Goal: Task Accomplishment & Management: Use online tool/utility

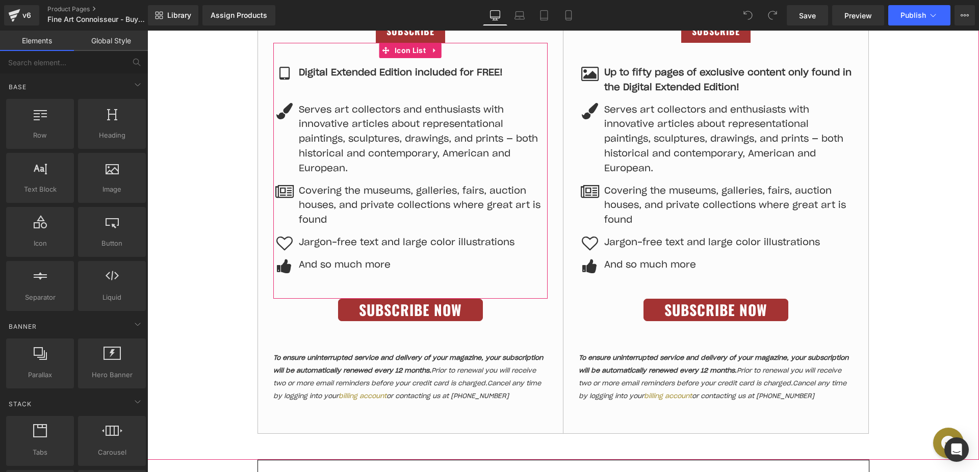
scroll to position [702, 0]
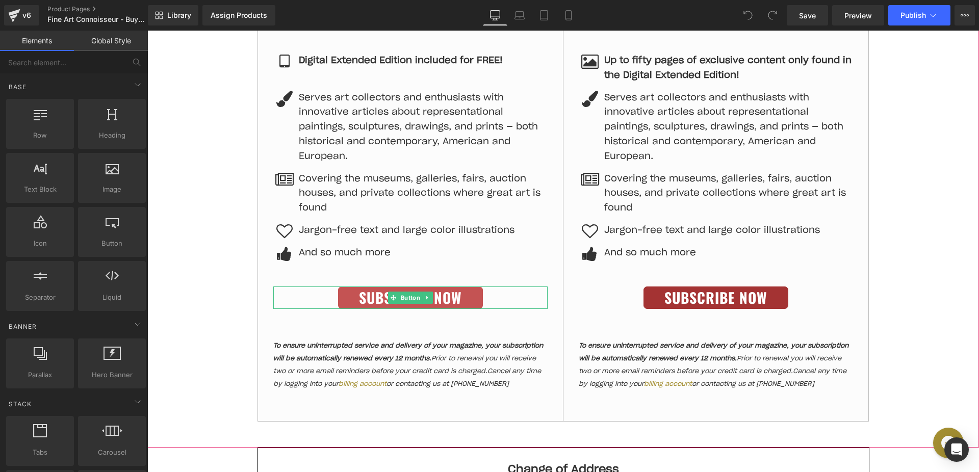
click at [441, 303] on span "Subscribe Now" at bounding box center [410, 297] width 103 height 17
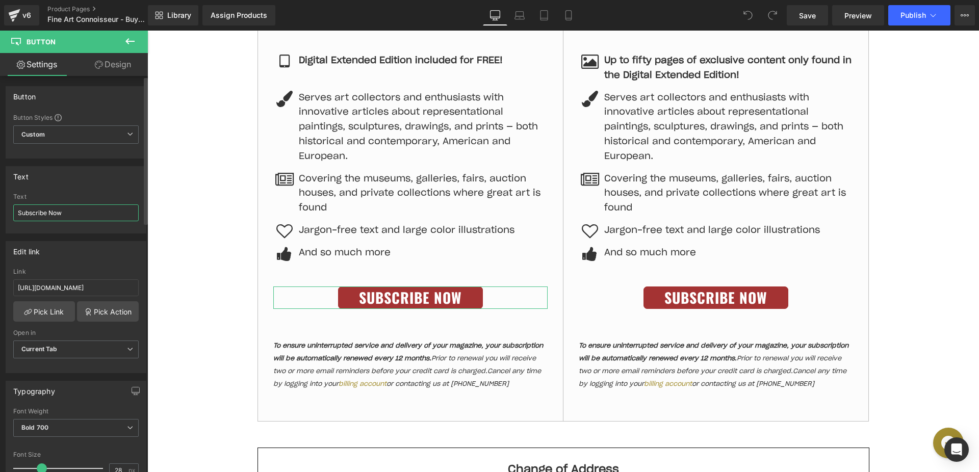
click at [68, 209] on input "Subscribe Now" at bounding box center [75, 212] width 125 height 17
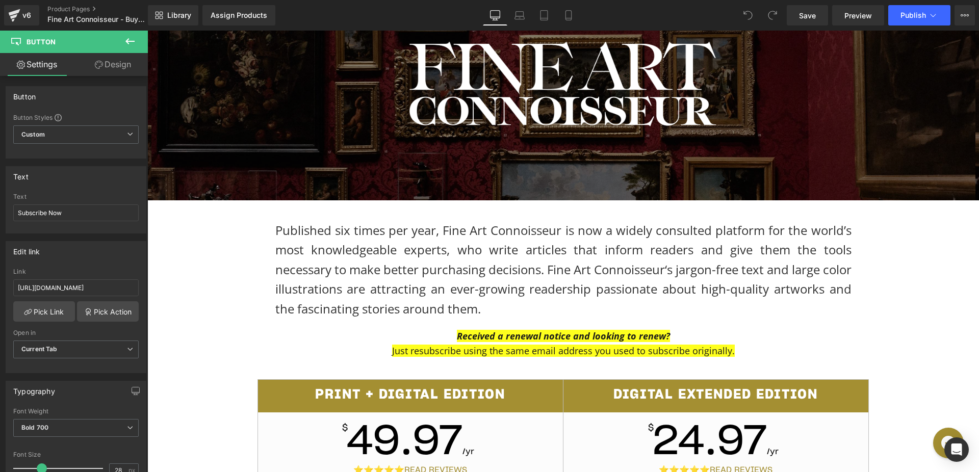
scroll to position [179, 0]
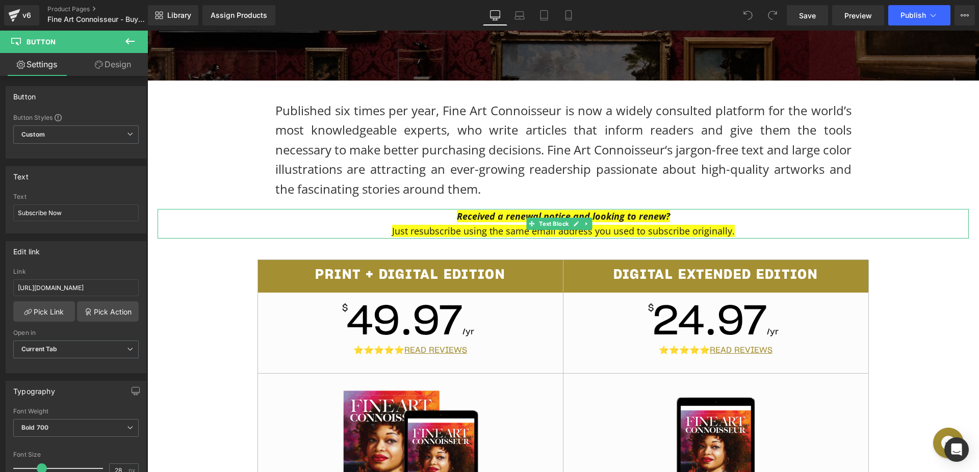
click at [474, 214] on strong "Received a renewal notice and looking to renew?" at bounding box center [563, 216] width 213 height 12
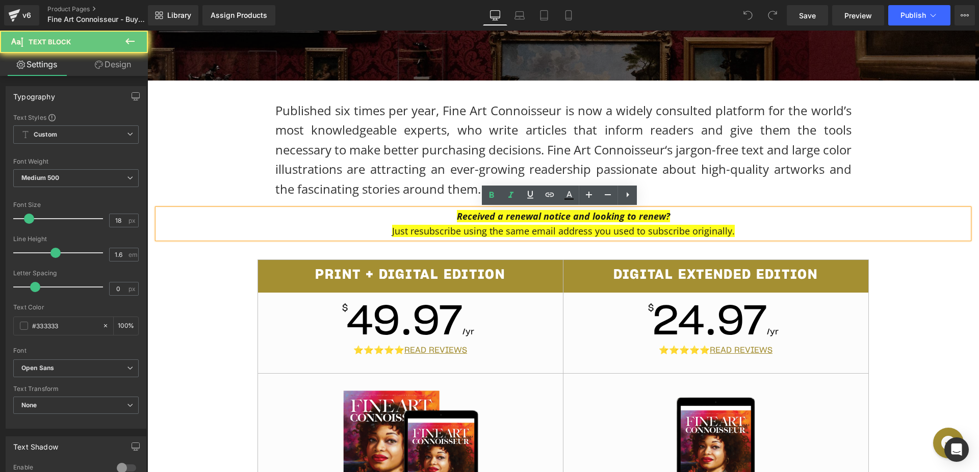
click at [474, 214] on strong "Received a renewal notice and looking to renew?" at bounding box center [563, 216] width 213 height 12
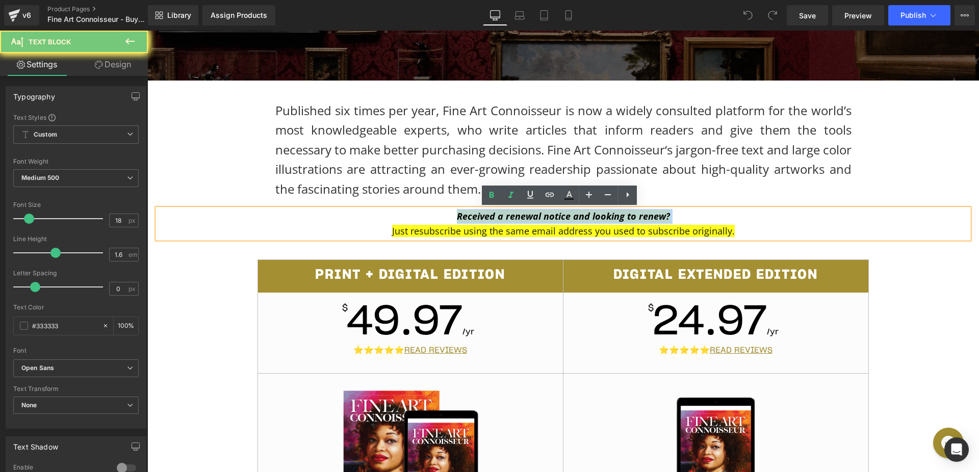
click at [474, 214] on strong "Received a renewal notice and looking to renew?" at bounding box center [563, 216] width 213 height 12
click at [473, 227] on span "Received a renewal notice and looking to renew? Just resubscribe using the same…" at bounding box center [563, 223] width 343 height 27
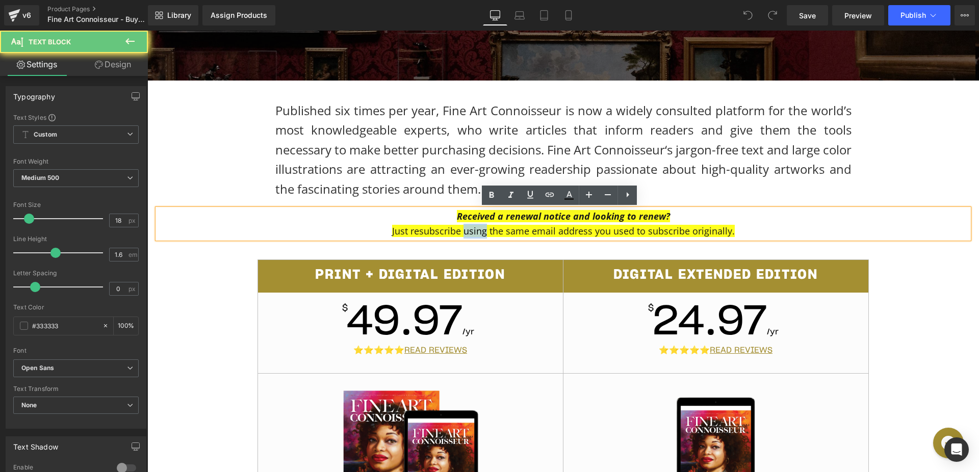
click at [473, 227] on span "Received a renewal notice and looking to renew? Just resubscribe using the same…" at bounding box center [563, 223] width 343 height 27
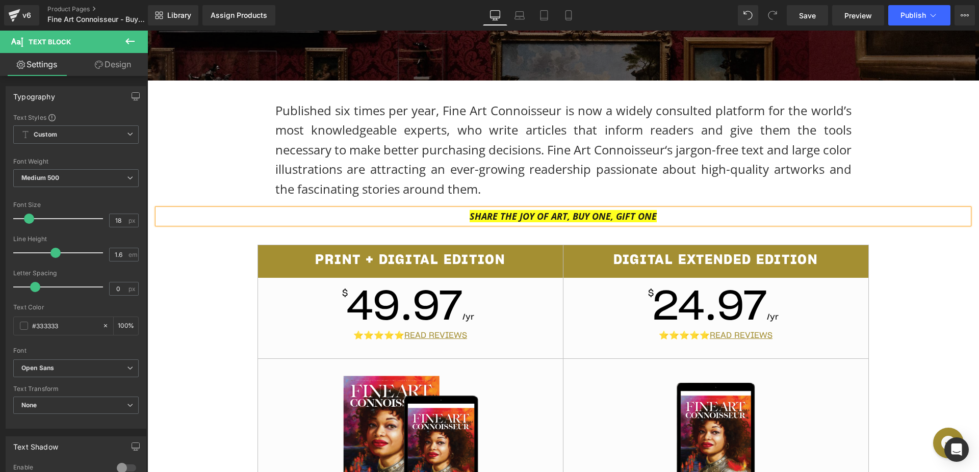
click at [520, 221] on icon "SHARE THE JOY OF ART, BUY ONE, GIFT ONE" at bounding box center [562, 216] width 187 height 12
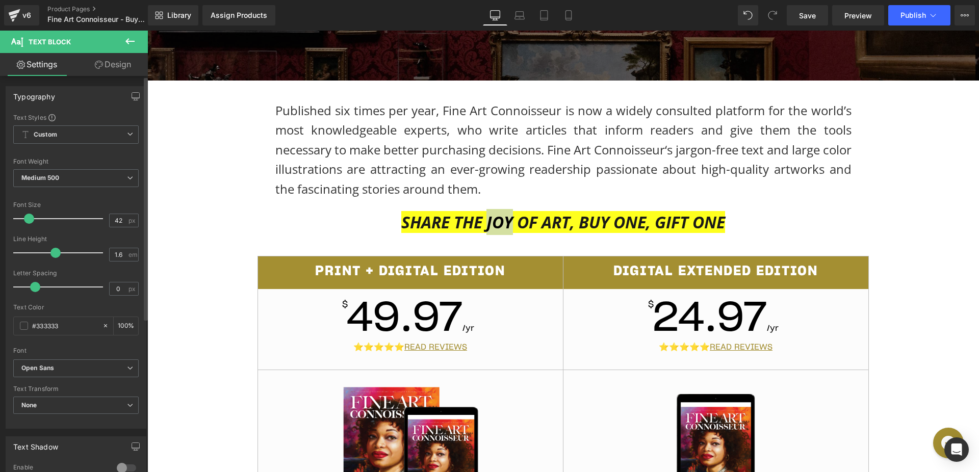
type input "43"
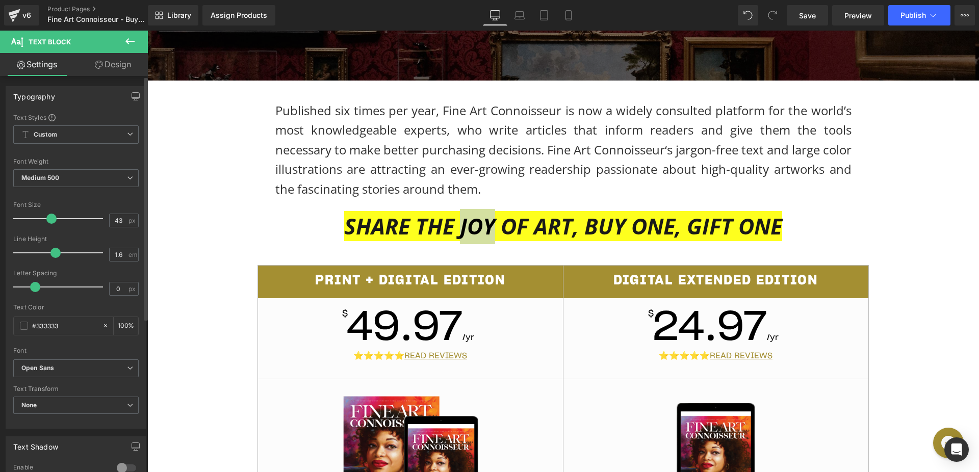
drag, startPoint x: 31, startPoint y: 220, endPoint x: 53, endPoint y: 225, distance: 22.0
click at [53, 225] on div at bounding box center [60, 218] width 85 height 20
click at [876, 227] on p "SHARE THE JOY OF ART, BUY ONE, GIFT ONE" at bounding box center [563, 226] width 811 height 35
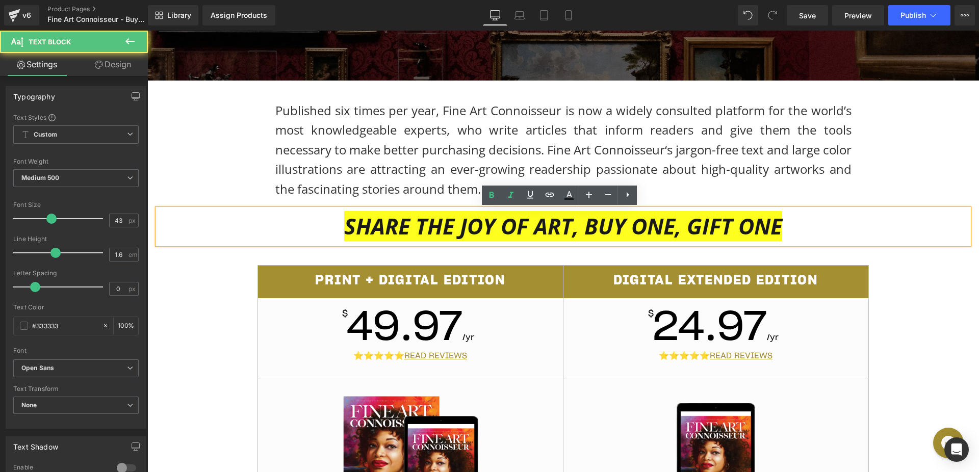
click at [864, 189] on div "Published six times per year, Fine Art Connoisseur is now a widely consulted pl…" at bounding box center [563, 142] width 612 height 123
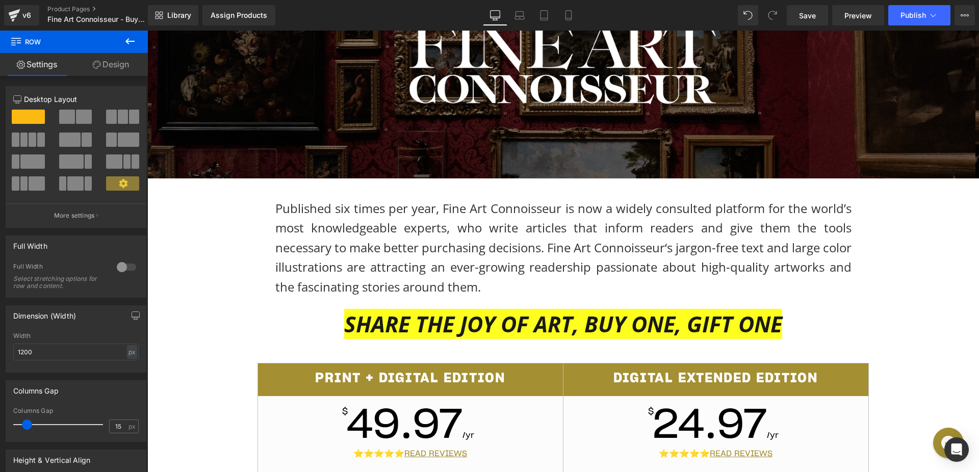
scroll to position [82, 0]
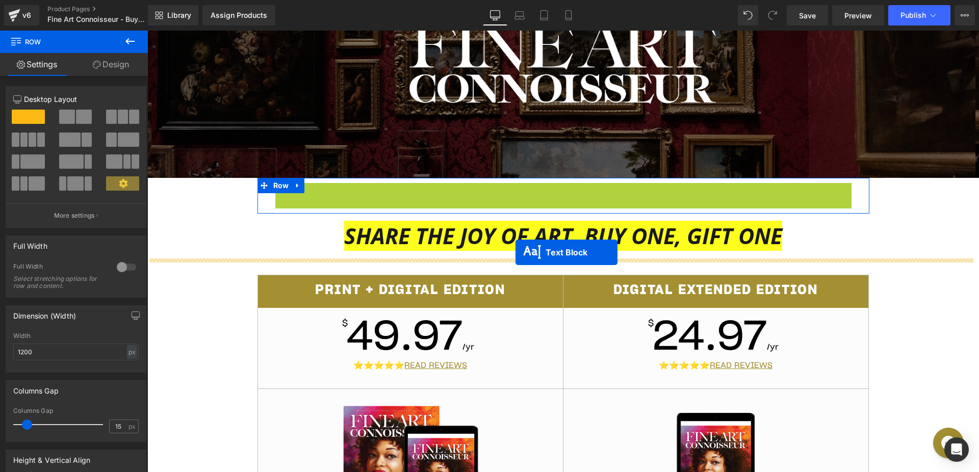
drag, startPoint x: 531, startPoint y: 250, endPoint x: 515, endPoint y: 252, distance: 15.4
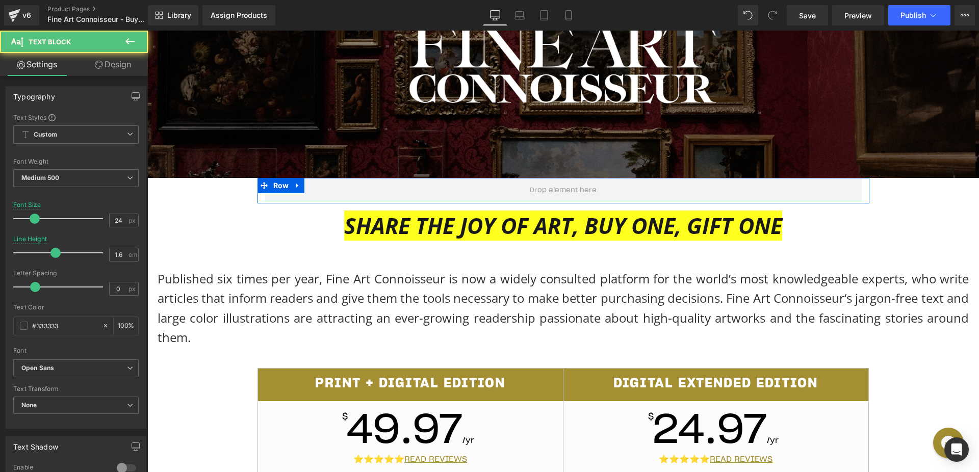
click at [418, 306] on p "Published six times per year, Fine Art Connoisseur is now a widely consulted pl…" at bounding box center [563, 308] width 811 height 79
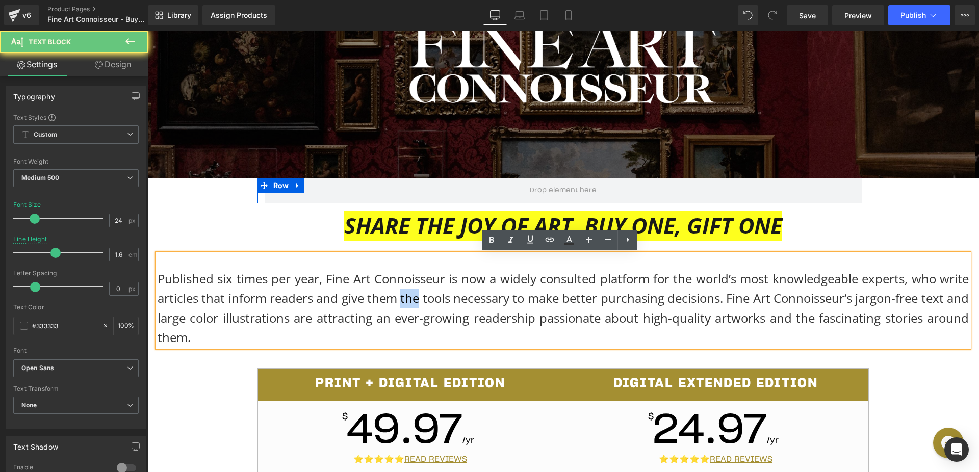
click at [418, 306] on p "Published six times per year, Fine Art Connoisseur is now a widely consulted pl…" at bounding box center [563, 308] width 811 height 79
click at [451, 295] on p "Published six times per year, Fine Art Connoisseur is now a widely consulted pl…" at bounding box center [563, 308] width 811 height 79
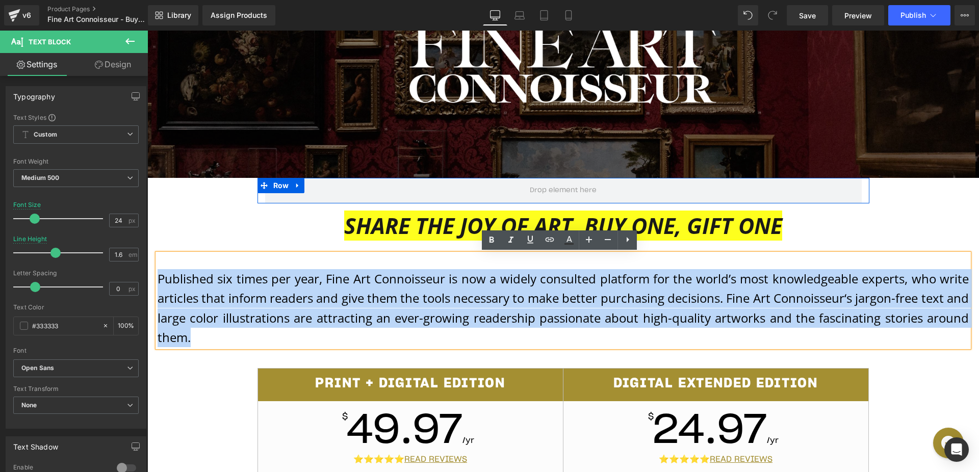
click at [451, 295] on p "Published six times per year, Fine Art Connoisseur is now a widely consulted pl…" at bounding box center [563, 308] width 811 height 79
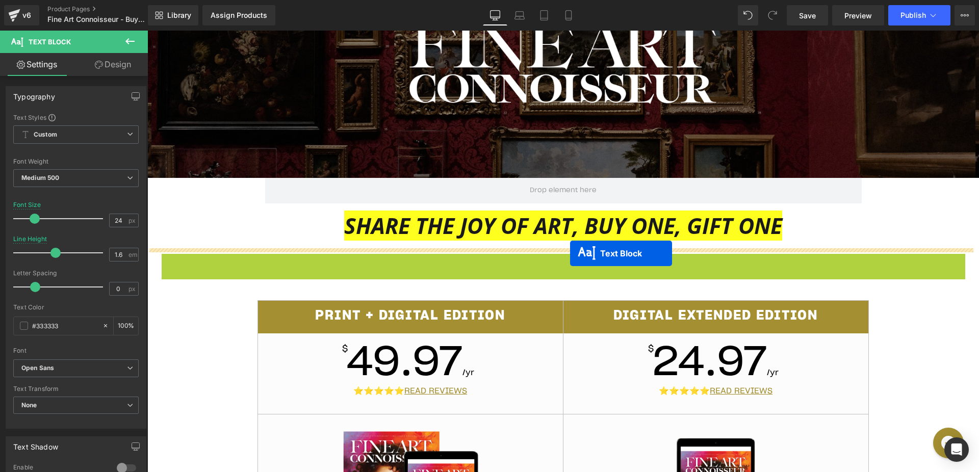
drag, startPoint x: 531, startPoint y: 301, endPoint x: 570, endPoint y: 253, distance: 61.2
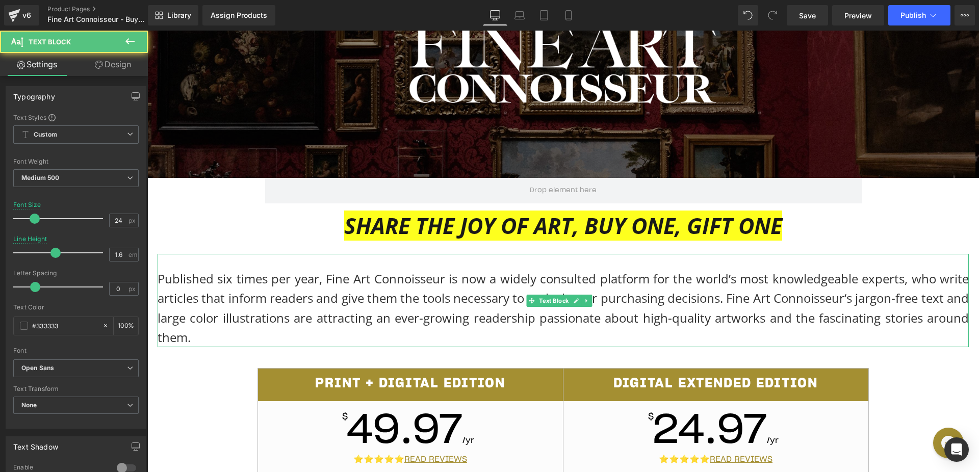
click at [512, 278] on p "Published six times per year, Fine Art Connoisseur is now a widely consulted pl…" at bounding box center [563, 308] width 811 height 79
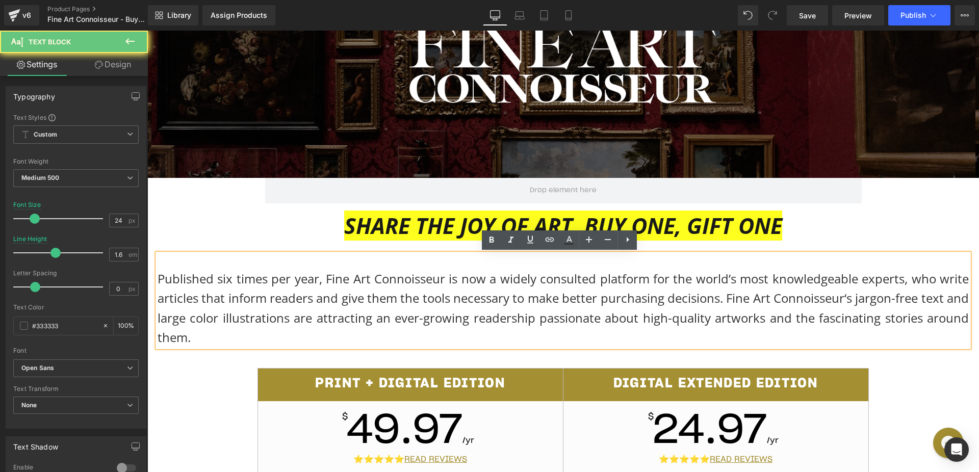
click at [512, 278] on p "Published six times per year, Fine Art Connoisseur is now a widely consulted pl…" at bounding box center [563, 308] width 811 height 79
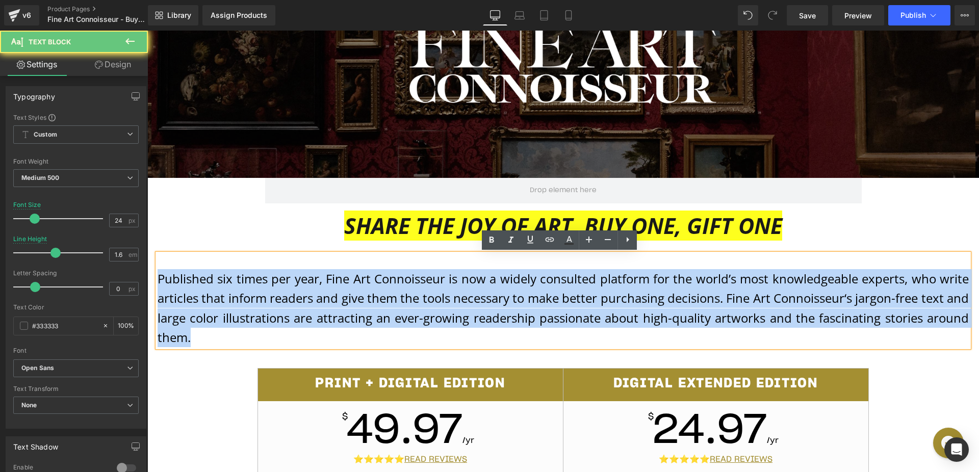
click at [512, 278] on p "Published six times per year, Fine Art Connoisseur is now a widely consulted pl…" at bounding box center [563, 308] width 811 height 79
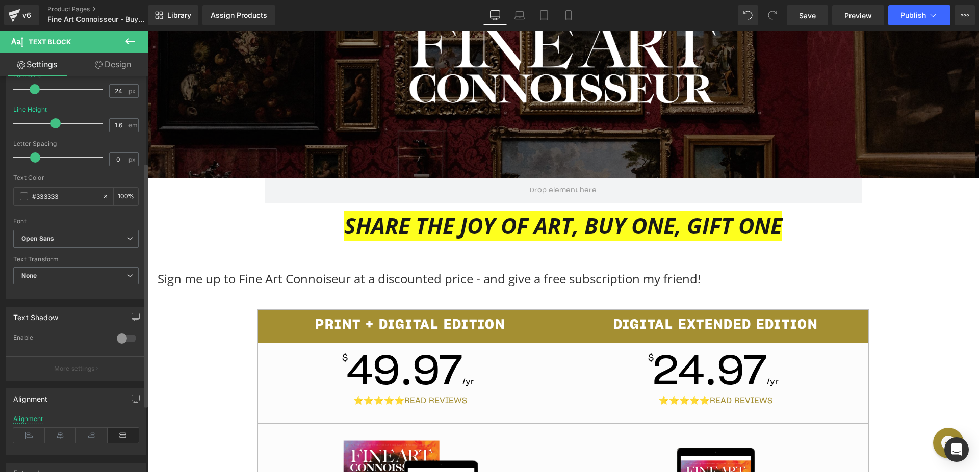
scroll to position [231, 0]
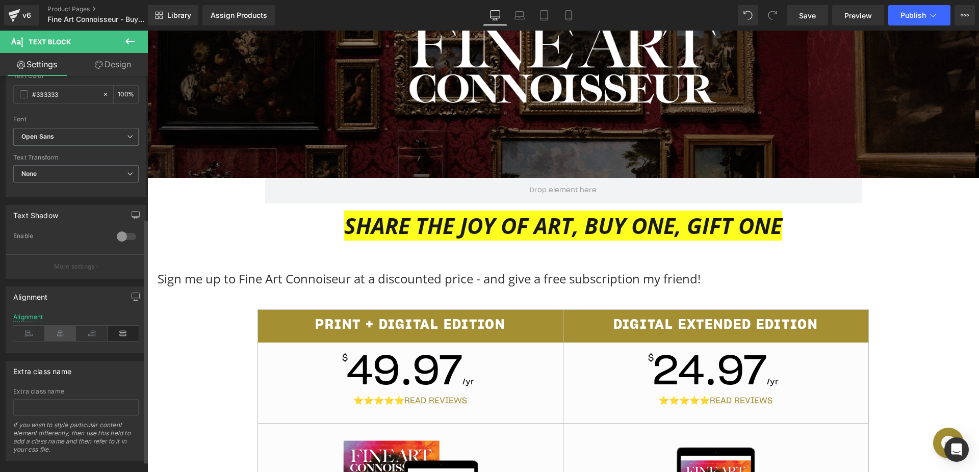
click at [60, 332] on icon at bounding box center [61, 333] width 32 height 15
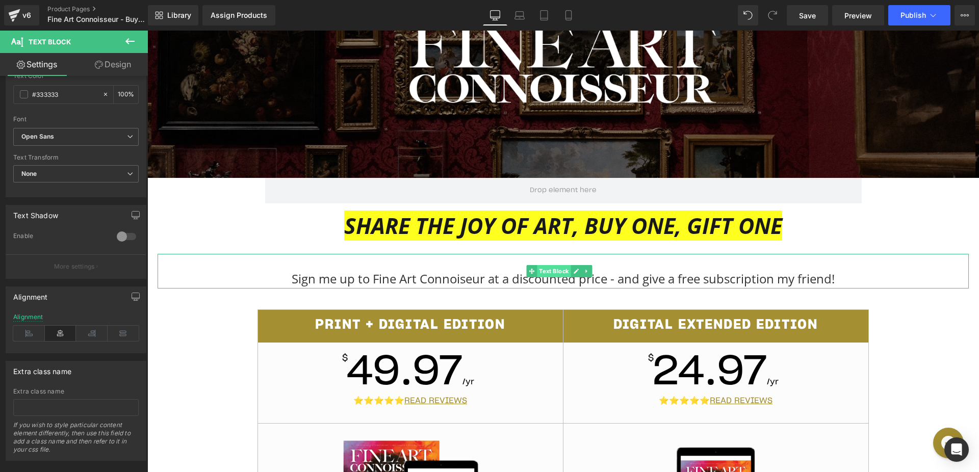
click at [547, 275] on span "Text Block" at bounding box center [554, 271] width 34 height 12
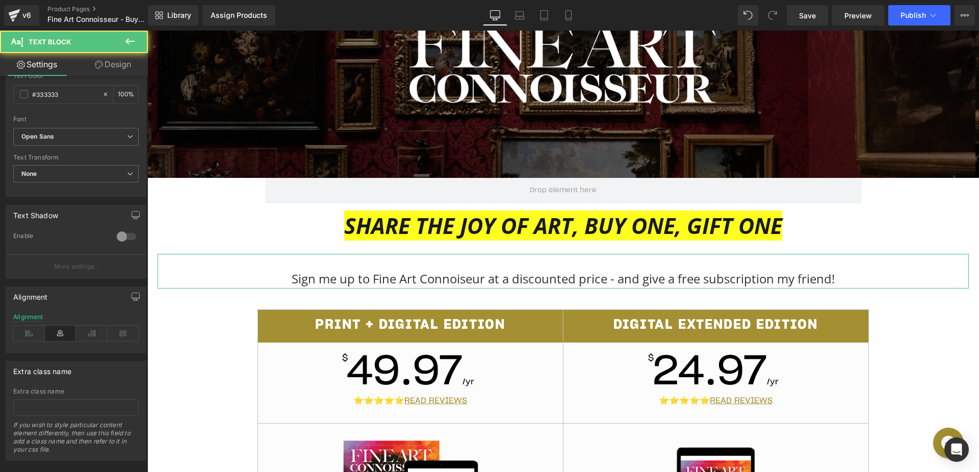
click at [122, 66] on link "Design" at bounding box center [113, 64] width 74 height 23
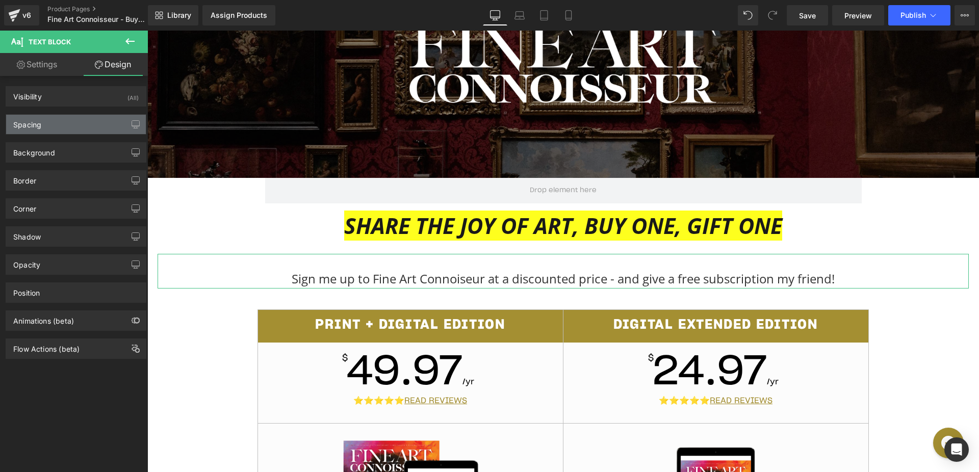
click at [65, 125] on div "Spacing" at bounding box center [76, 124] width 140 height 19
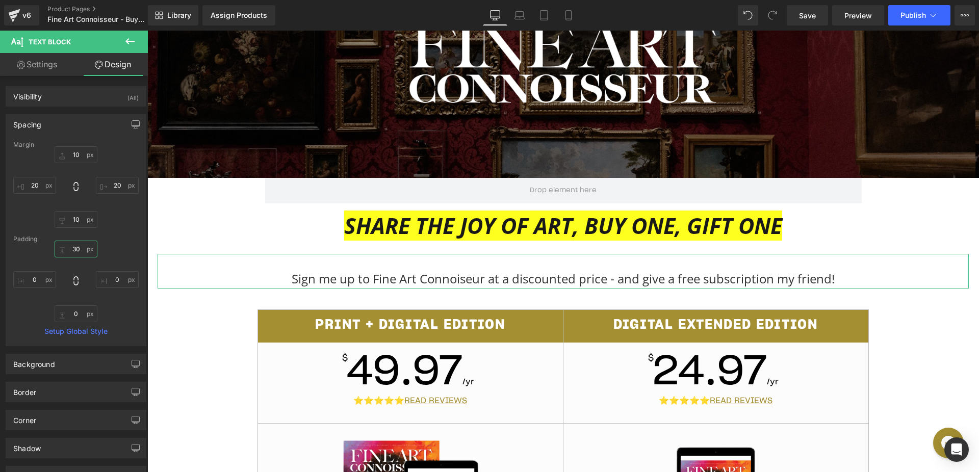
click at [72, 243] on input "30" at bounding box center [76, 249] width 43 height 17
type input "15"
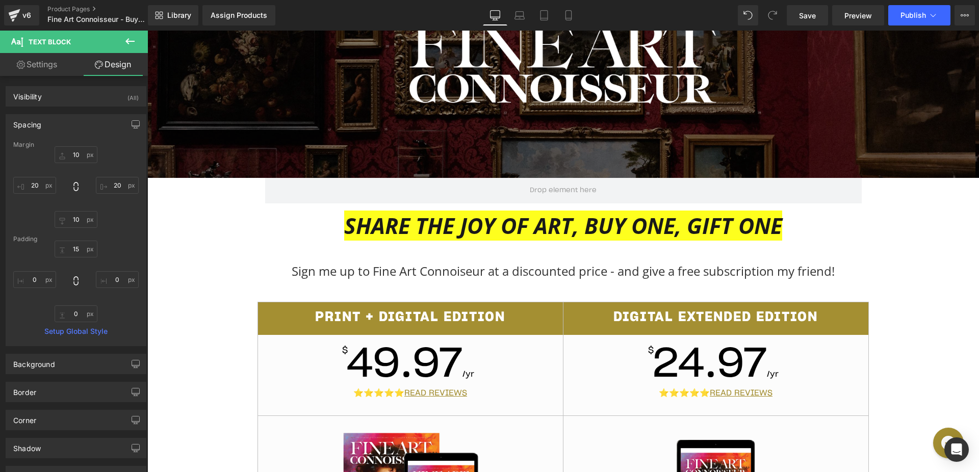
click at [250, 239] on p "SHARE THE JOY OF ART, BUY ONE, GIFT ONE" at bounding box center [563, 225] width 811 height 35
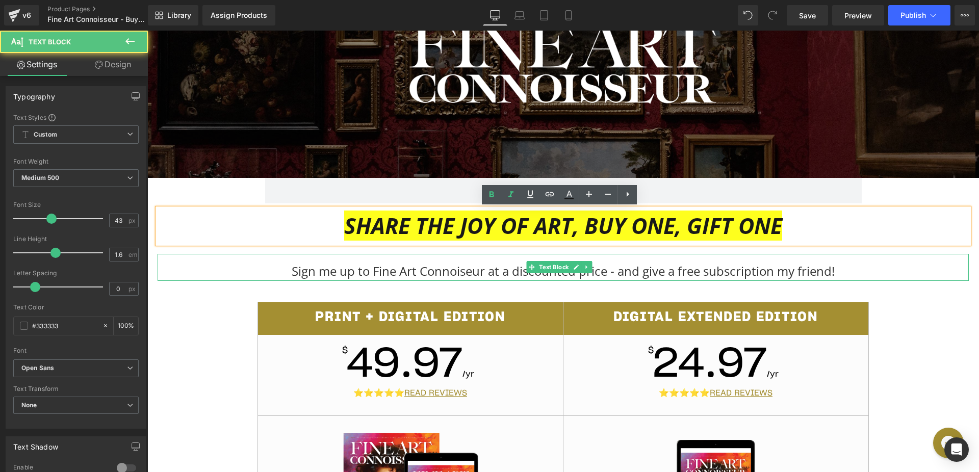
click at [306, 276] on p "Sign me up to Fine Art Connoiseur at a discounted price - and give a free subsc…" at bounding box center [563, 271] width 811 height 19
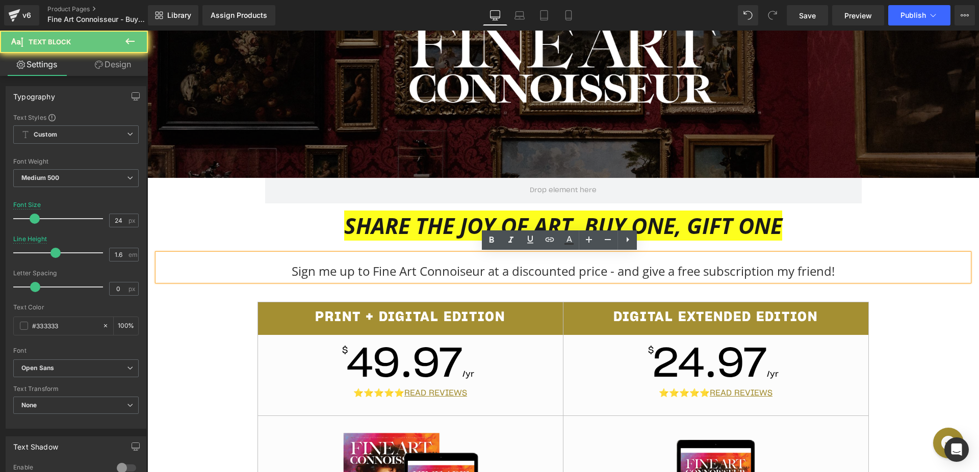
click at [306, 276] on p "Sign me up to Fine Art Connoiseur at a discounted price - and give a free subsc…" at bounding box center [563, 271] width 811 height 19
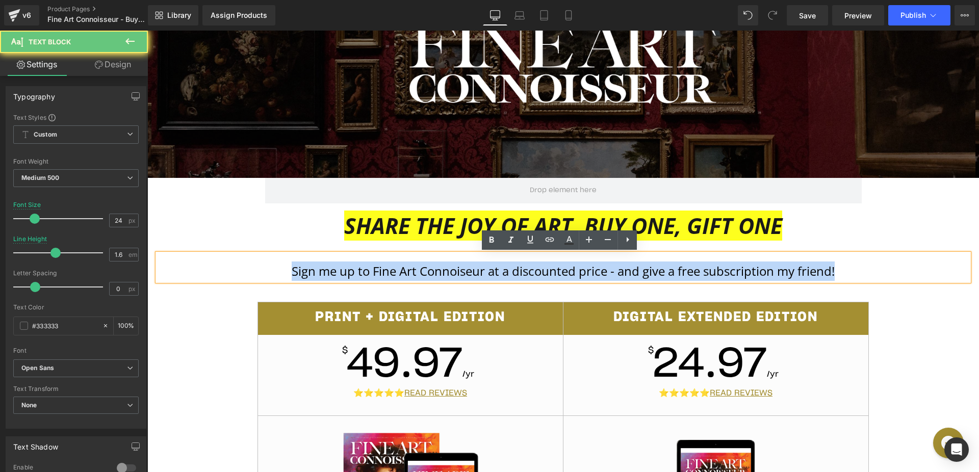
click at [306, 276] on p "Sign me up to Fine Art Connoiseur at a discounted price - and give a free subsc…" at bounding box center [563, 271] width 811 height 19
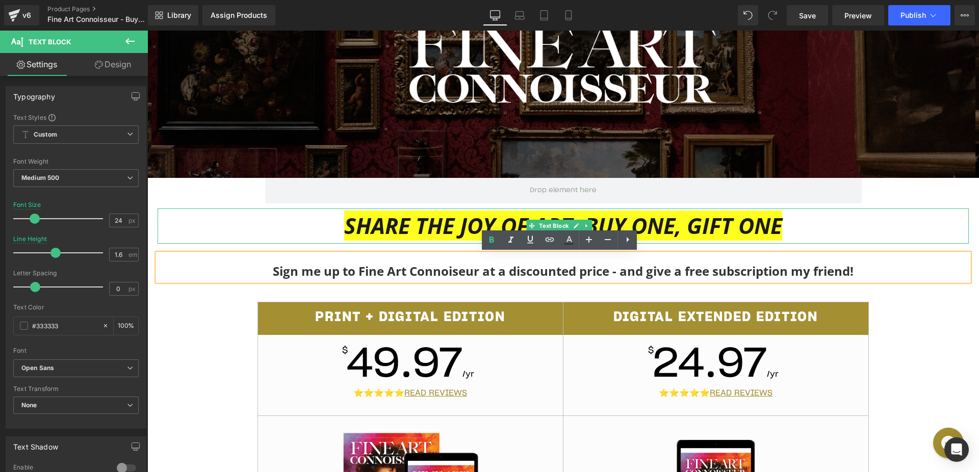
click at [212, 229] on p "SHARE THE JOY OF ART, BUY ONE, GIFT ONE" at bounding box center [563, 225] width 811 height 35
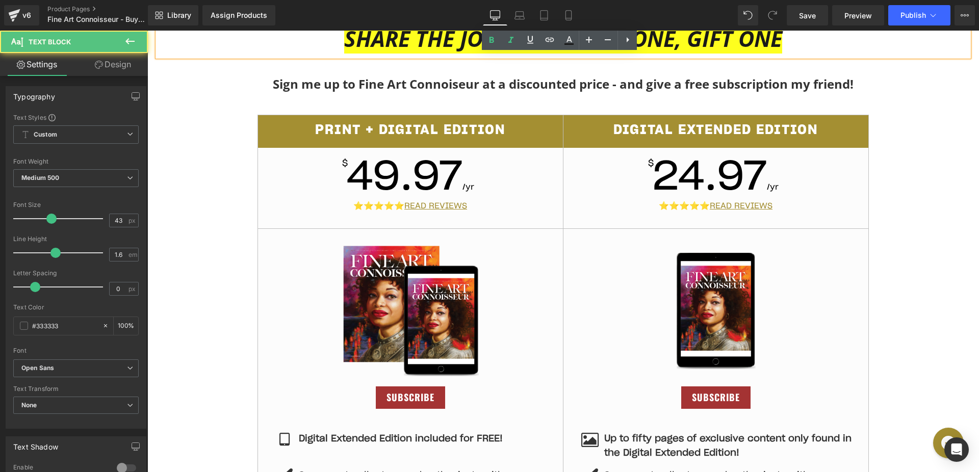
click at [198, 258] on div "Print + Digital Edition $ 49.97 /yr ⭐⭐⭐⭐⭐ READ REVIEWS Image subscribe Button I…" at bounding box center [562, 457] width 831 height 685
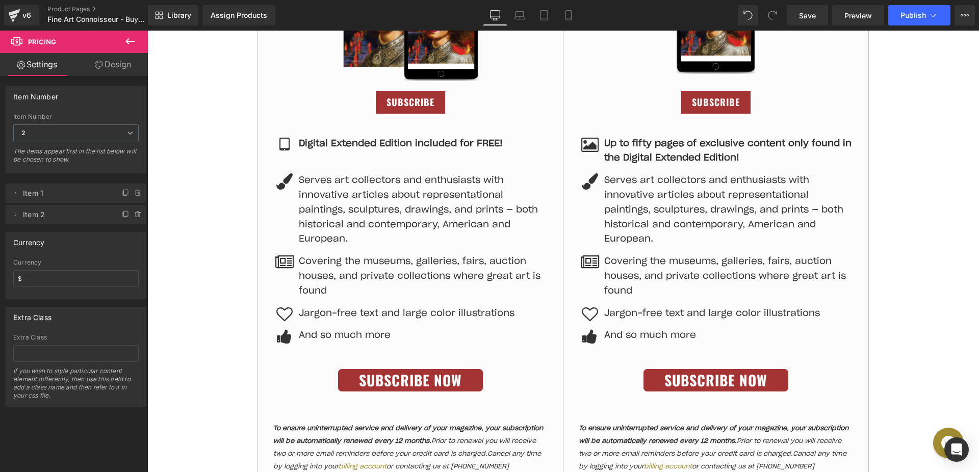
scroll to position [759, 0]
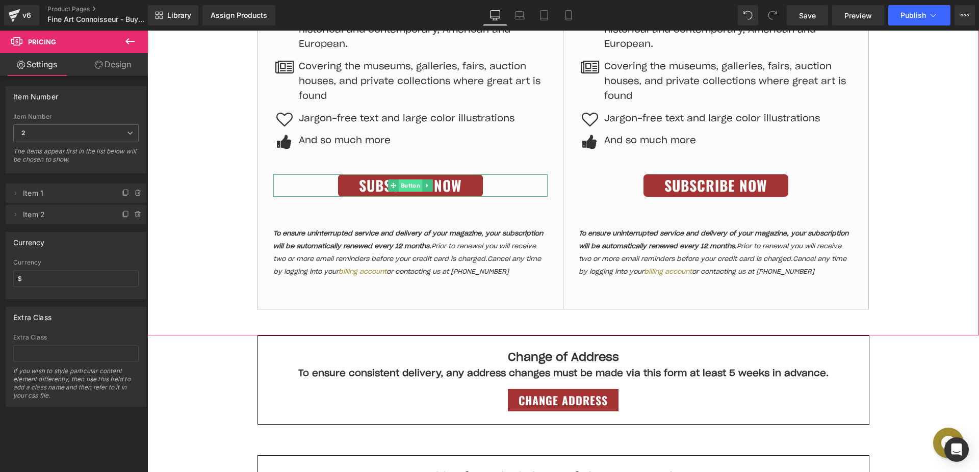
click at [401, 188] on span "Button" at bounding box center [409, 185] width 23 height 12
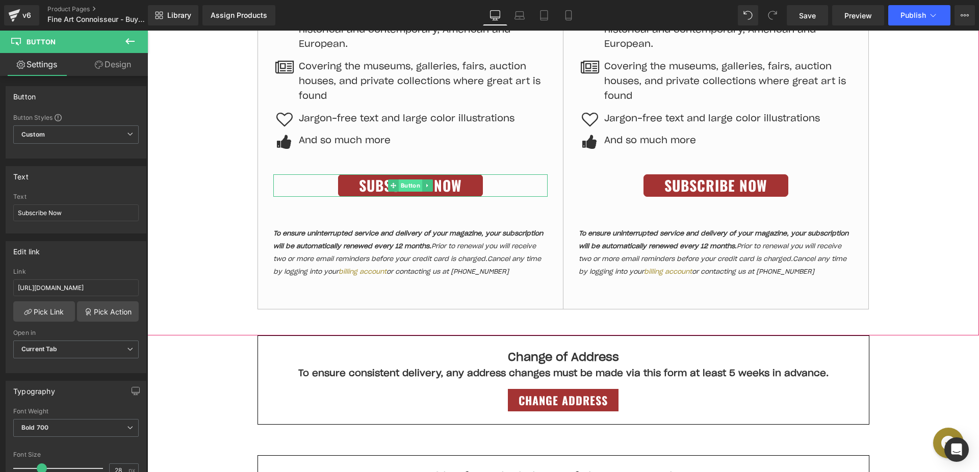
click at [404, 186] on span "Button" at bounding box center [409, 185] width 23 height 12
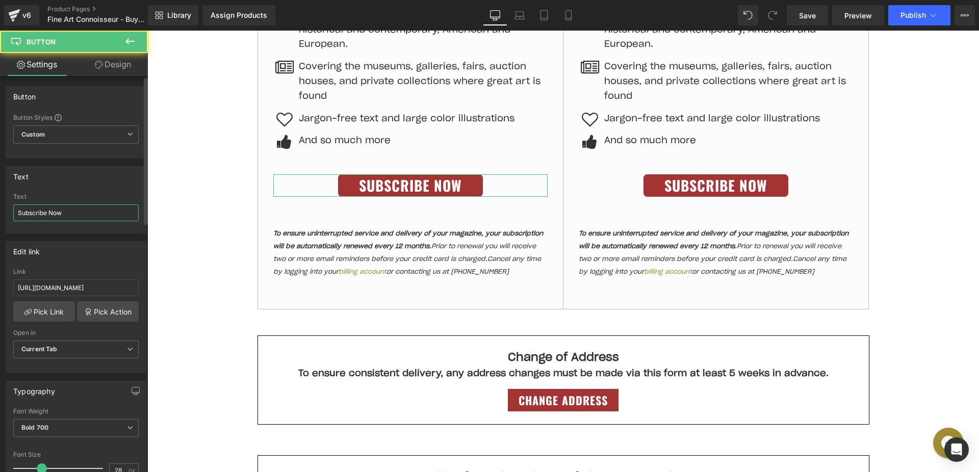
click at [94, 218] on input "Subscribe Now" at bounding box center [75, 212] width 125 height 17
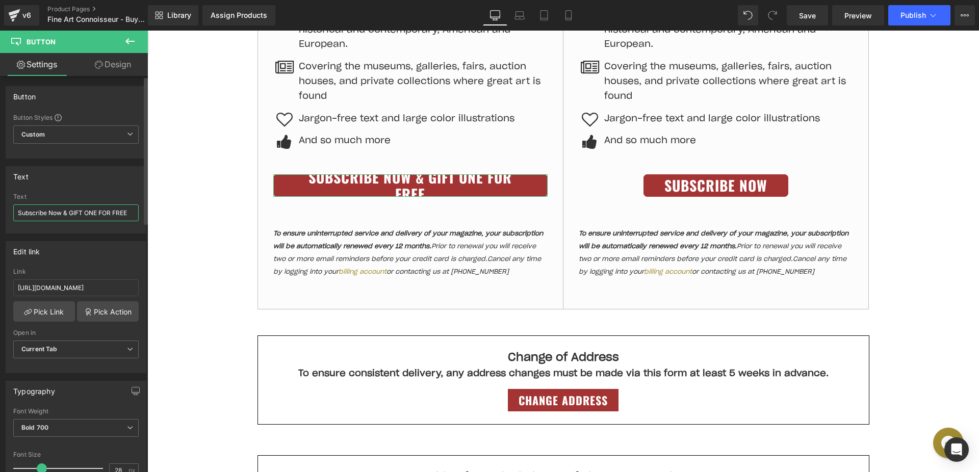
drag, startPoint x: 62, startPoint y: 213, endPoint x: 53, endPoint y: 212, distance: 9.7
click at [53, 212] on input "Subscribe Now & GIFT ONE FOR FREE" at bounding box center [75, 212] width 125 height 17
click at [54, 213] on input "Subscribe Now & GIFT ONE FOR FREE" at bounding box center [75, 212] width 125 height 17
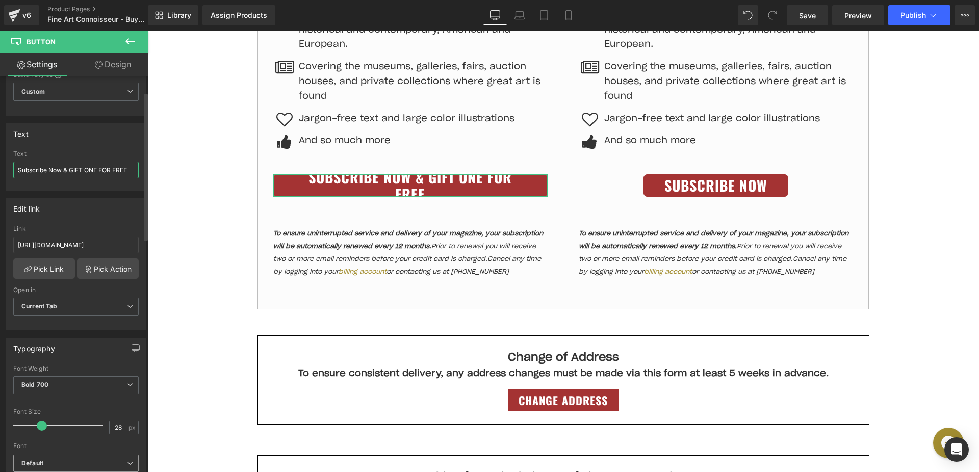
scroll to position [90, 0]
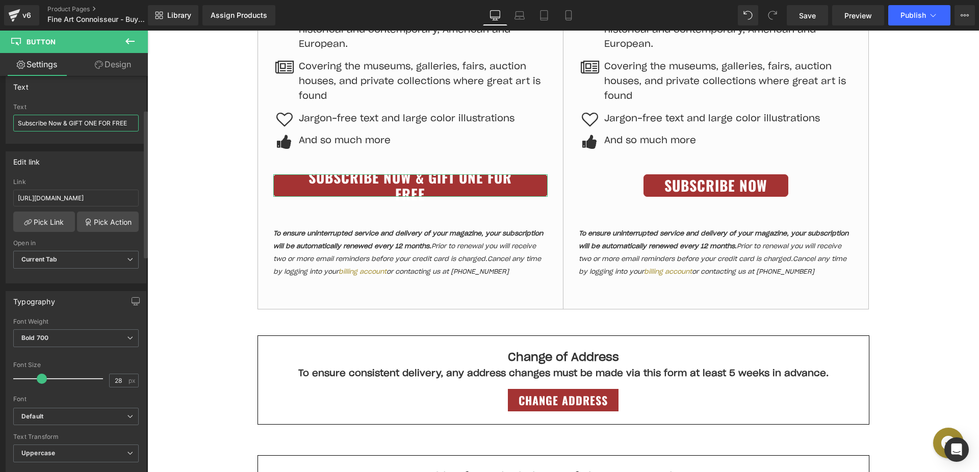
type input "Subscribe Now & GIFT ONE FOR FREE"
type input "26"
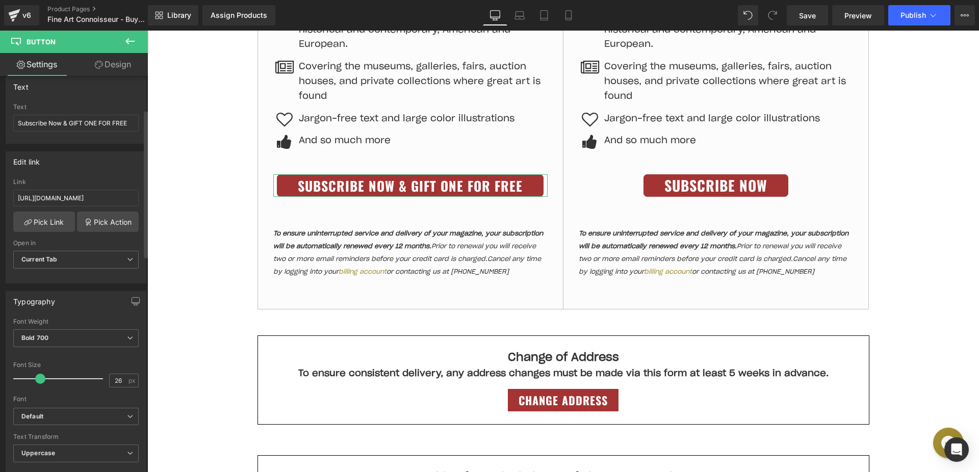
click at [36, 378] on span at bounding box center [40, 379] width 10 height 10
click at [104, 72] on link "Design" at bounding box center [113, 64] width 74 height 23
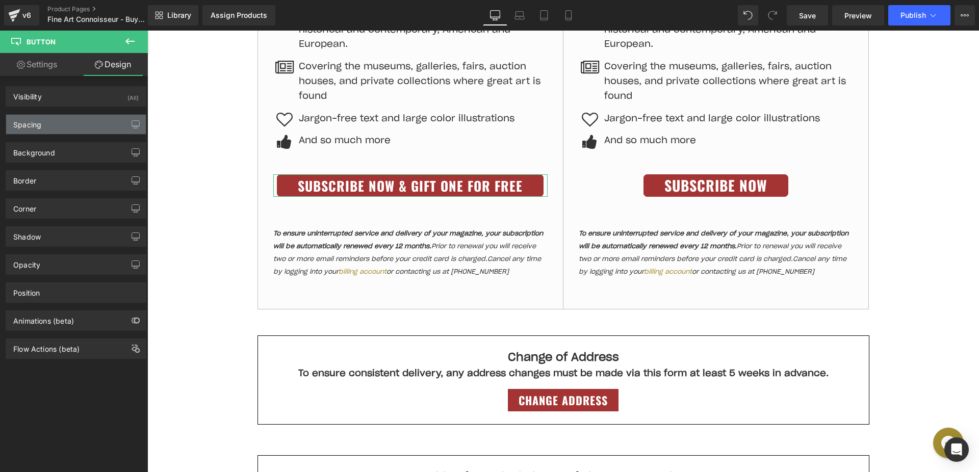
click at [62, 121] on div "Spacing" at bounding box center [76, 124] width 140 height 19
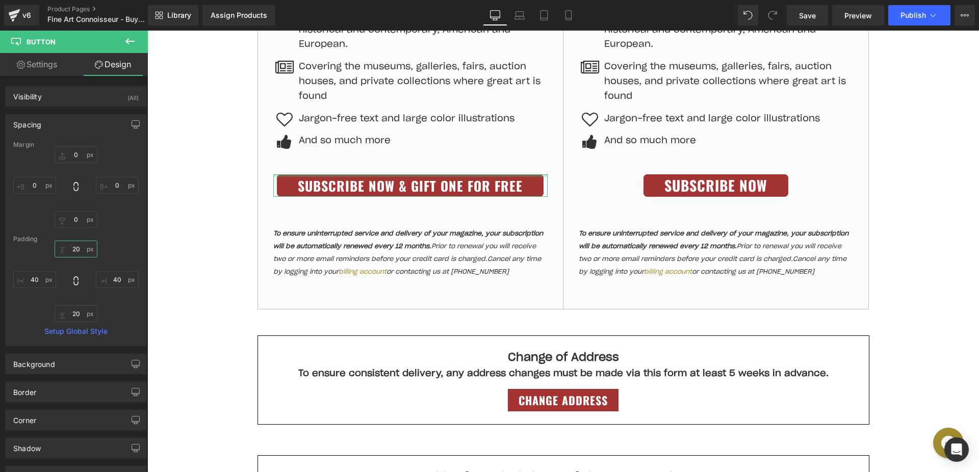
click at [74, 251] on input "20" at bounding box center [76, 249] width 43 height 17
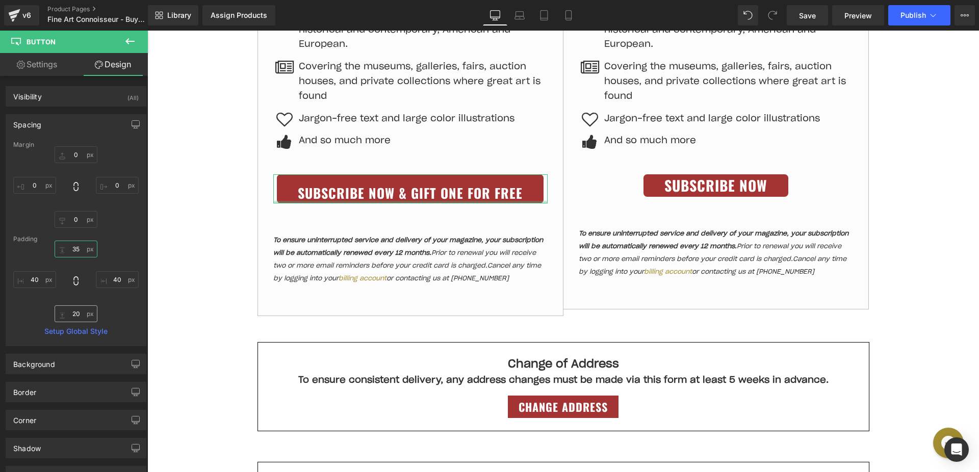
type input "35"
click at [76, 317] on input "20" at bounding box center [76, 313] width 43 height 17
type input "35"
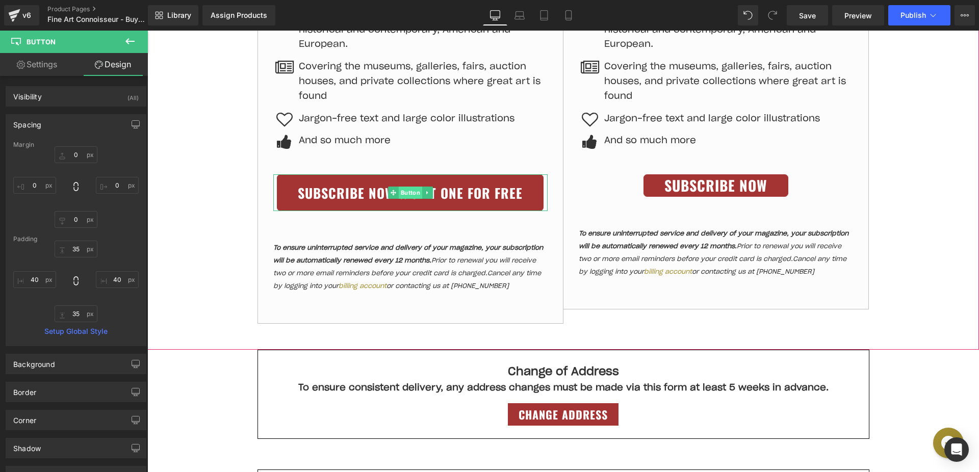
click at [408, 190] on span "Button" at bounding box center [409, 193] width 23 height 12
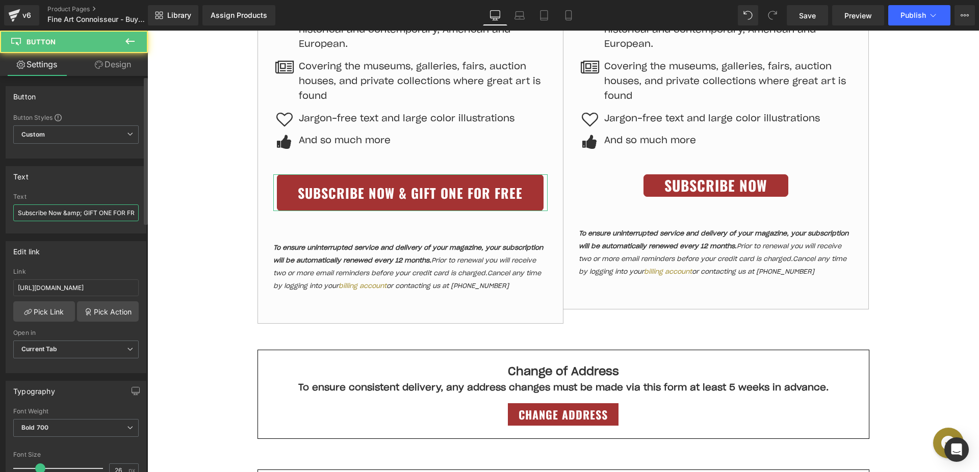
click at [79, 210] on input "Subscribe Now &amp; GIFT ONE FOR FREE" at bounding box center [75, 212] width 125 height 17
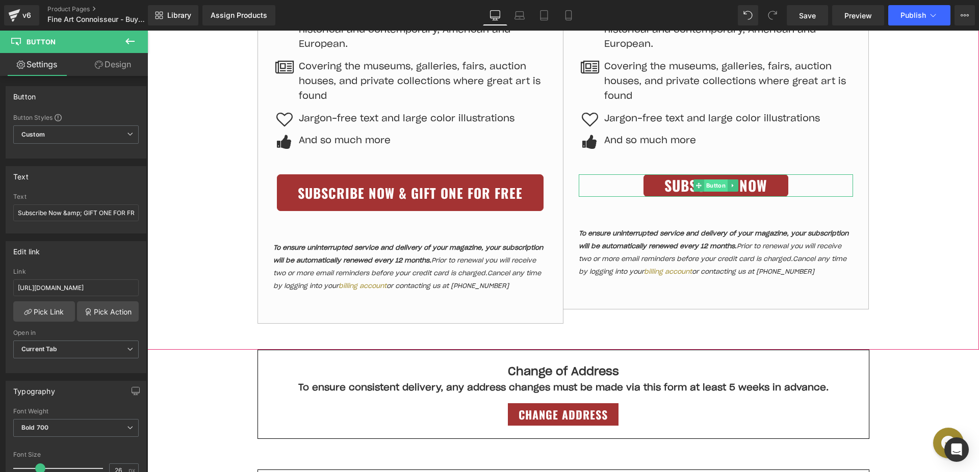
click at [703, 186] on span "Button" at bounding box center [714, 185] width 23 height 12
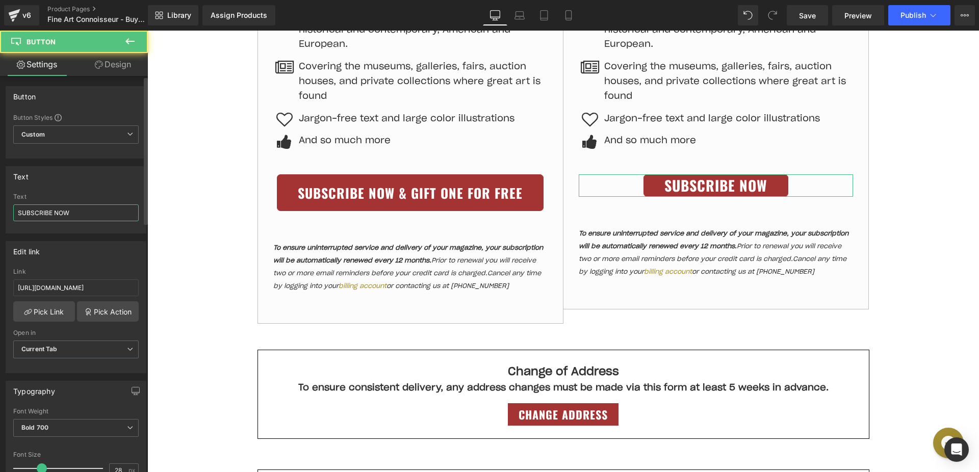
click at [91, 217] on input "SUBSCRIBE NOW" at bounding box center [75, 212] width 125 height 17
paste input "ubscribe Now &amp; GIFT ONE FOR FREE"
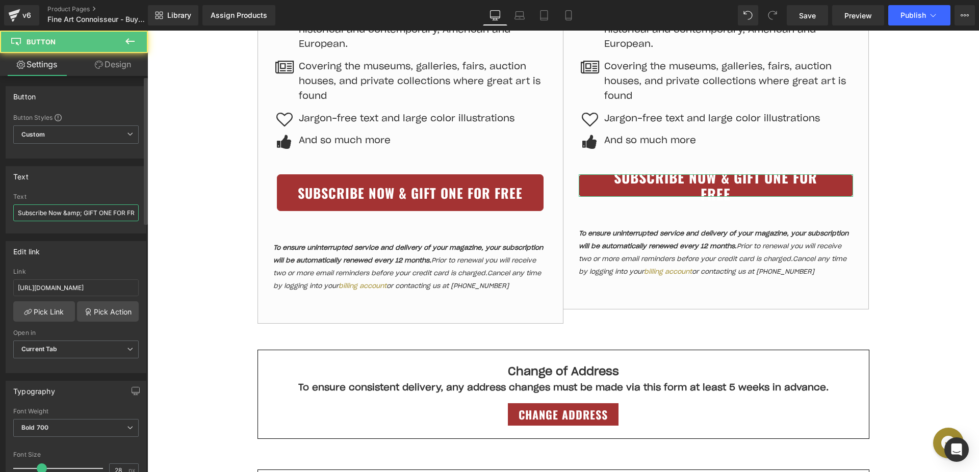
scroll to position [0, 12]
type input "Subscribe Now &amp; GIFT ONE FOR FREE"
click at [84, 190] on div "Text Subscribe Now &amp; GIFT ONE FOR FREE Text Subscribe Now &amp; GIFT ONE FO…" at bounding box center [76, 199] width 141 height 67
click at [99, 65] on icon at bounding box center [99, 65] width 8 height 8
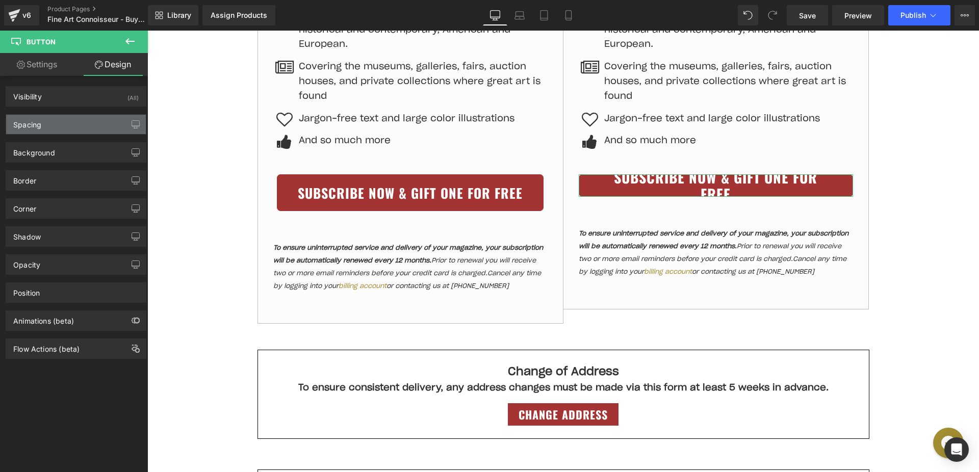
type input "0"
type input "20"
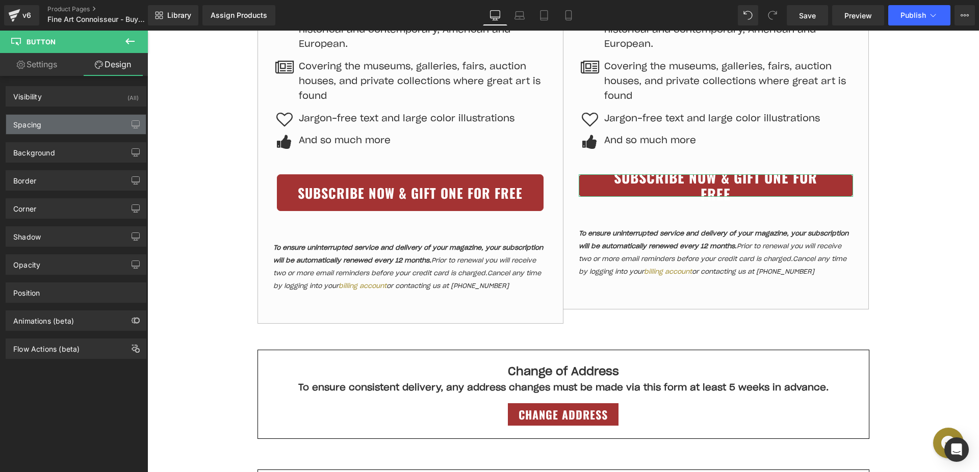
type input "40"
type input "20"
type input "40"
click at [41, 126] on div "Spacing" at bounding box center [76, 124] width 140 height 19
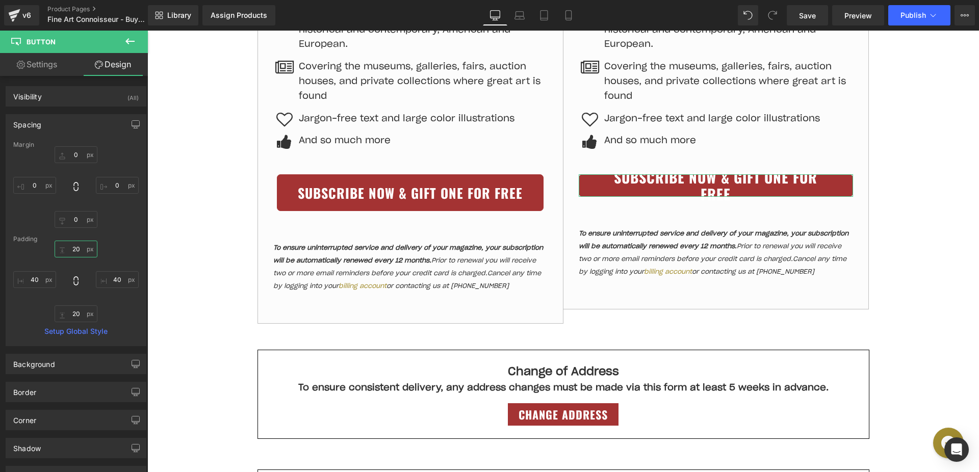
click at [75, 254] on input "20" at bounding box center [76, 249] width 43 height 17
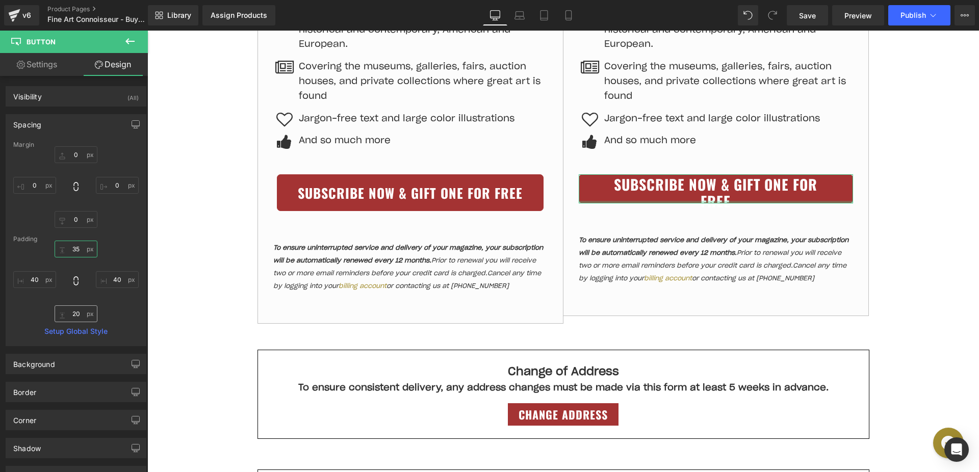
type input "35"
click at [75, 312] on input "20" at bounding box center [76, 313] width 43 height 17
type input "35"
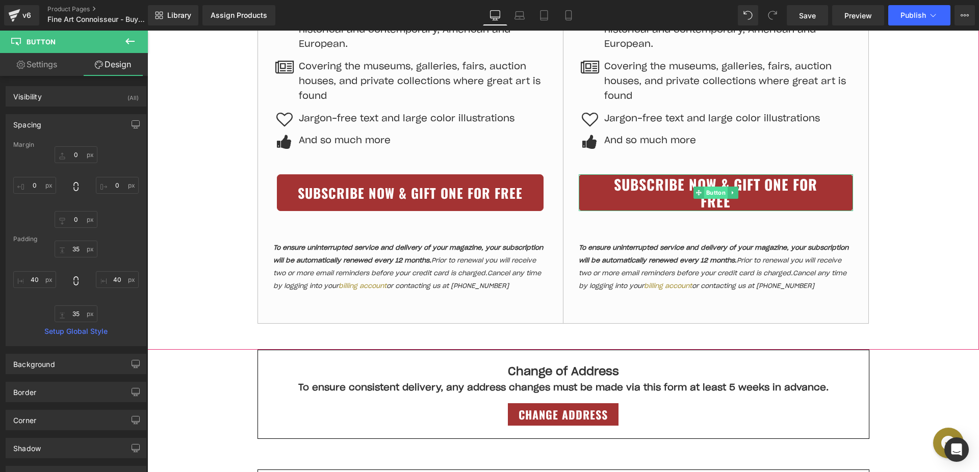
click at [716, 191] on span "Button" at bounding box center [714, 193] width 23 height 12
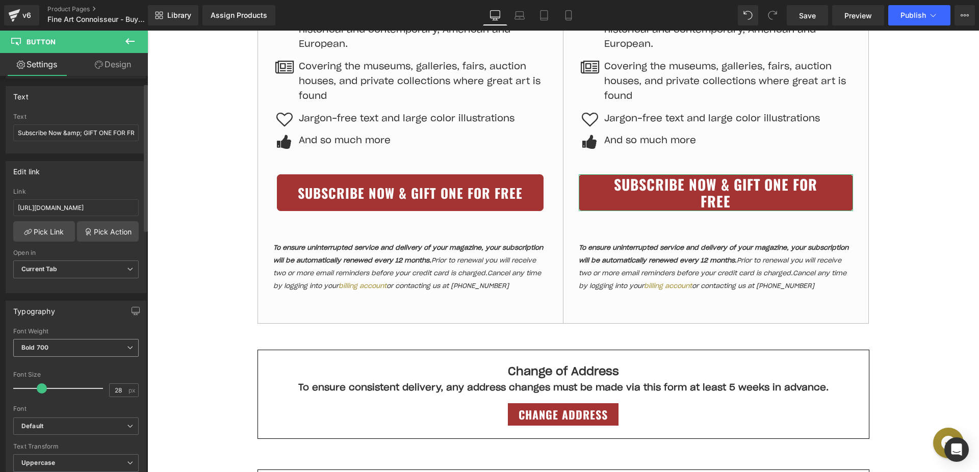
scroll to position [86, 0]
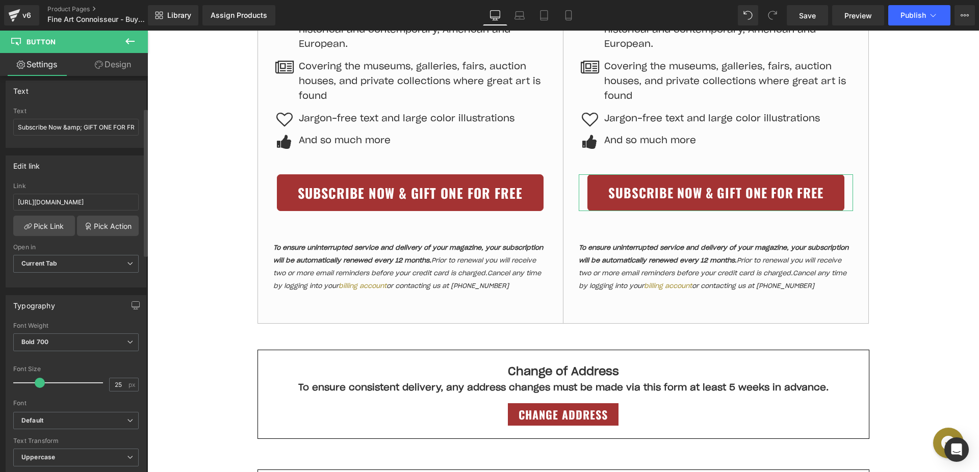
type input "26"
drag, startPoint x: 44, startPoint y: 377, endPoint x: 39, endPoint y: 378, distance: 5.2
click at [39, 378] on div at bounding box center [60, 383] width 85 height 20
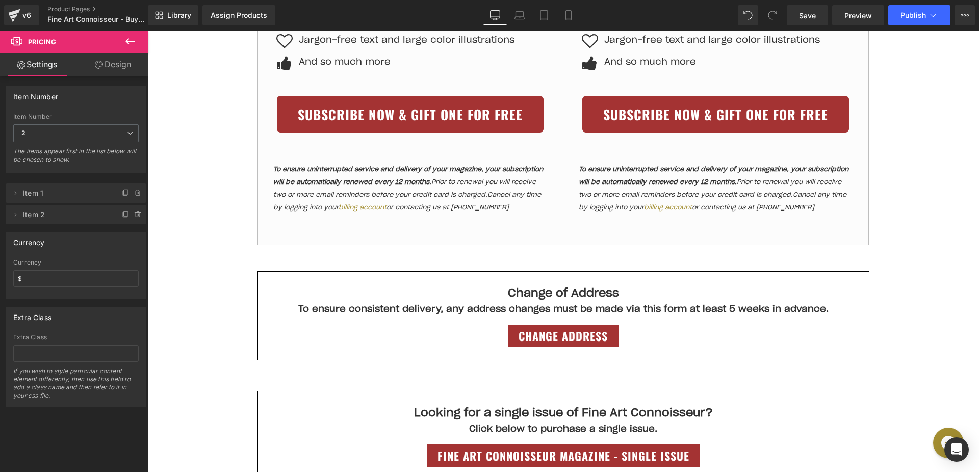
scroll to position [764, 0]
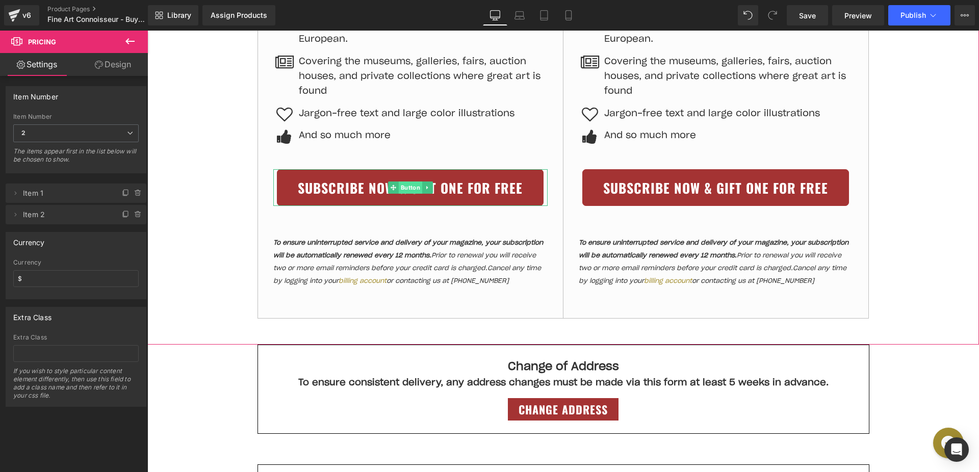
click at [412, 187] on span "Button" at bounding box center [409, 187] width 23 height 12
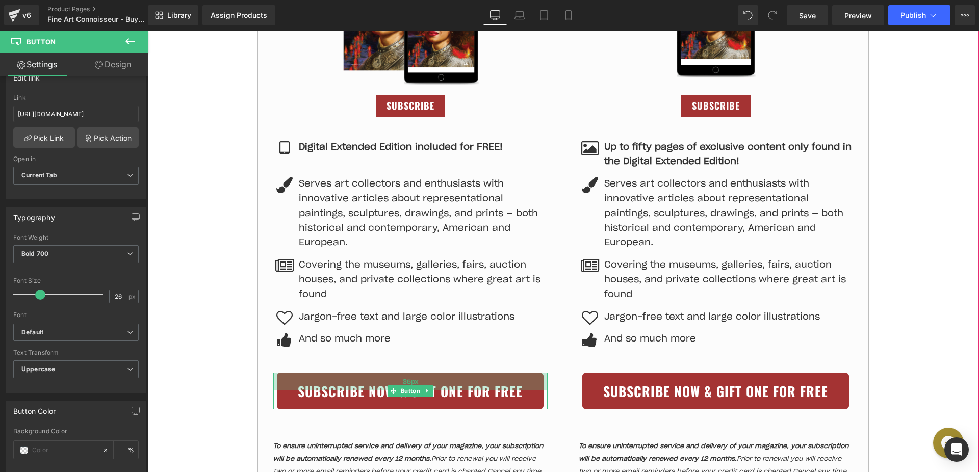
scroll to position [505, 0]
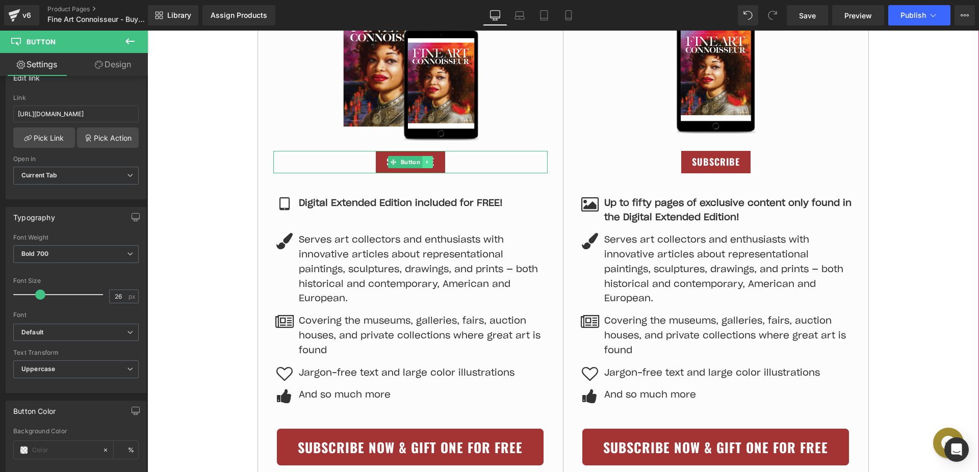
click at [424, 161] on icon at bounding box center [427, 162] width 6 height 6
click at [430, 161] on icon at bounding box center [433, 162] width 6 height 6
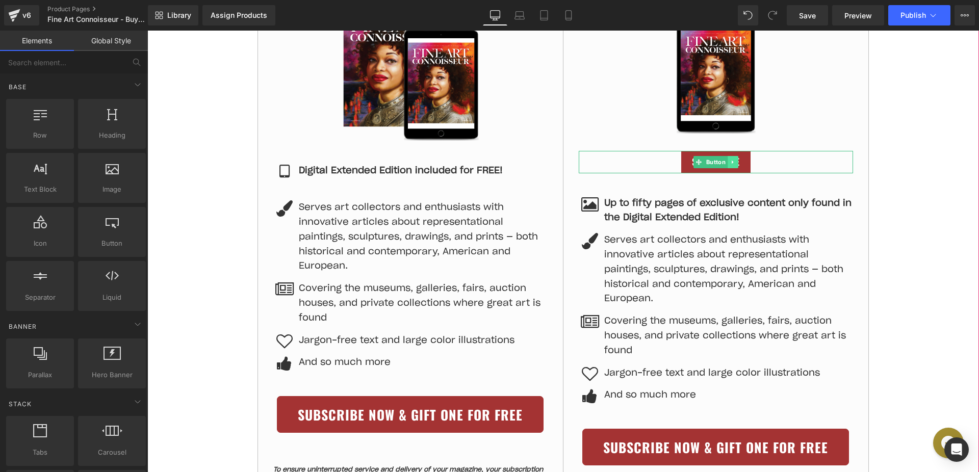
click at [731, 163] on icon at bounding box center [732, 162] width 6 height 6
click at [735, 162] on icon at bounding box center [738, 162] width 6 height 6
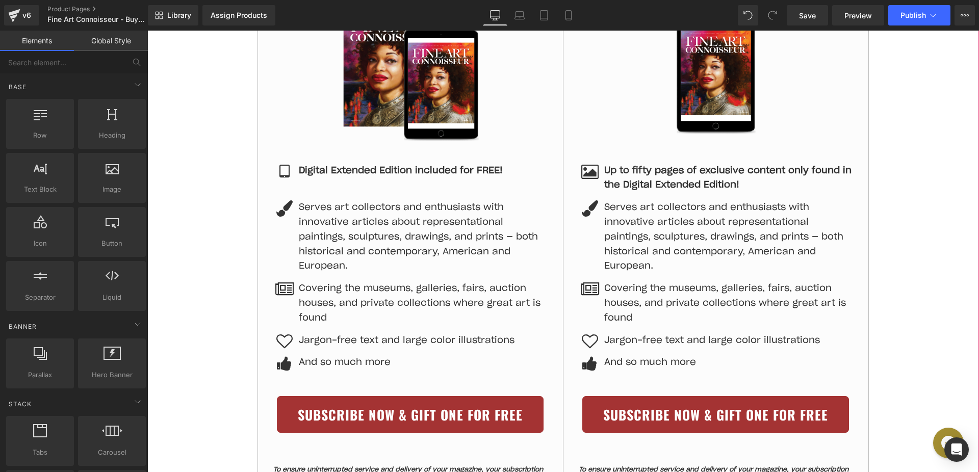
click at [955, 231] on div "Print + Digital Edition $ 49.97 /yr ⭐⭐⭐⭐⭐ READ REVIEWS Image Icon Digital Exten…" at bounding box center [562, 212] width 831 height 666
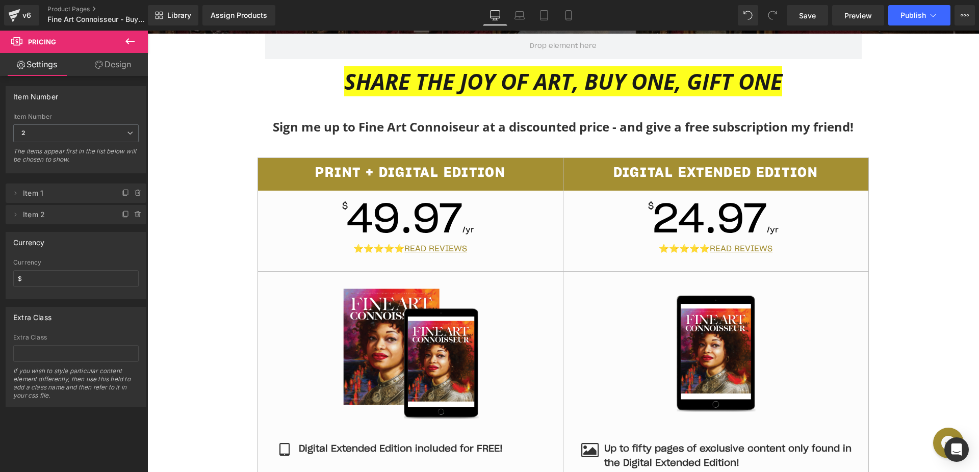
scroll to position [154, 0]
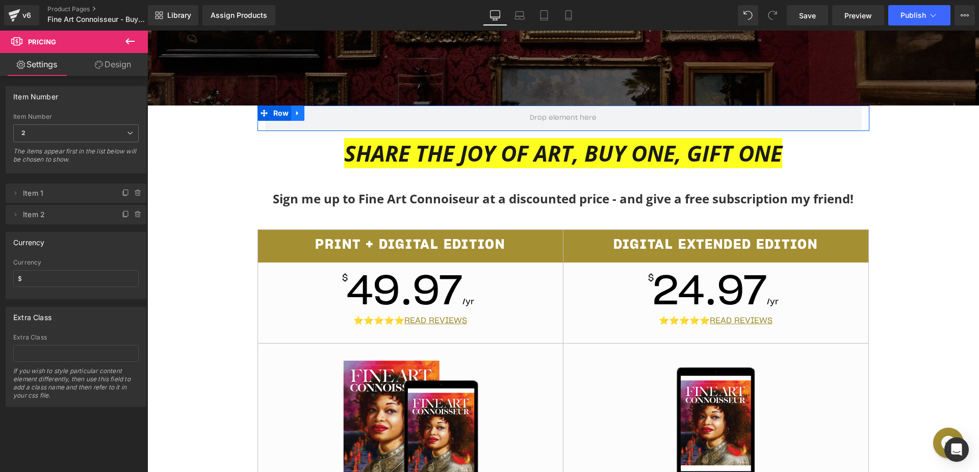
click at [297, 111] on link at bounding box center [297, 113] width 13 height 15
click at [321, 111] on icon at bounding box center [324, 113] width 7 height 7
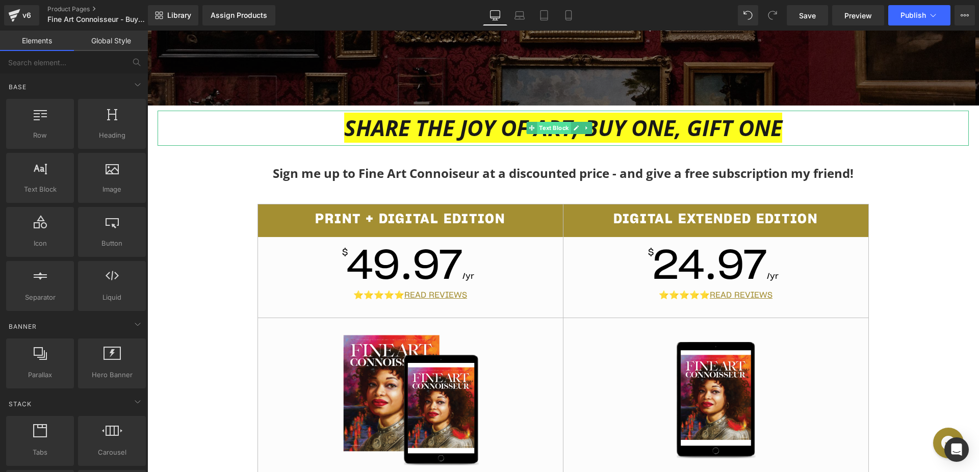
click at [542, 125] on span "Text Block" at bounding box center [554, 128] width 34 height 12
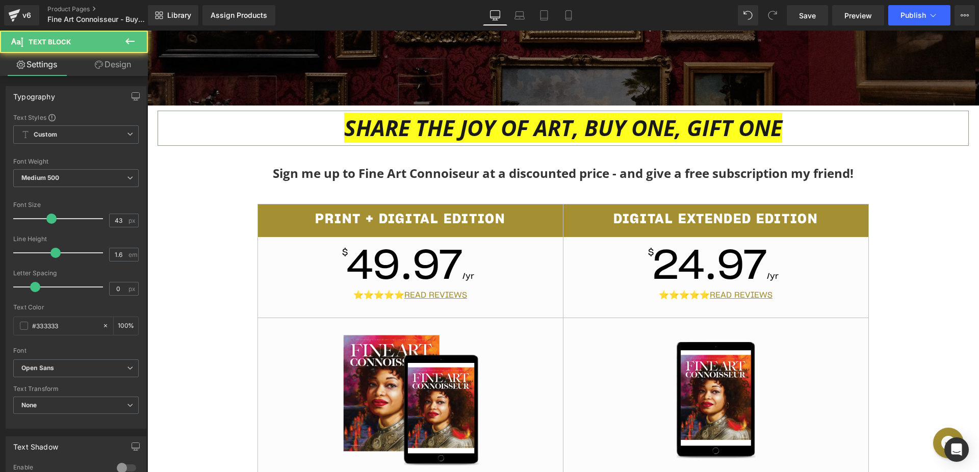
drag, startPoint x: 107, startPoint y: 66, endPoint x: 98, endPoint y: 75, distance: 12.6
click at [107, 66] on link "Design" at bounding box center [113, 64] width 74 height 23
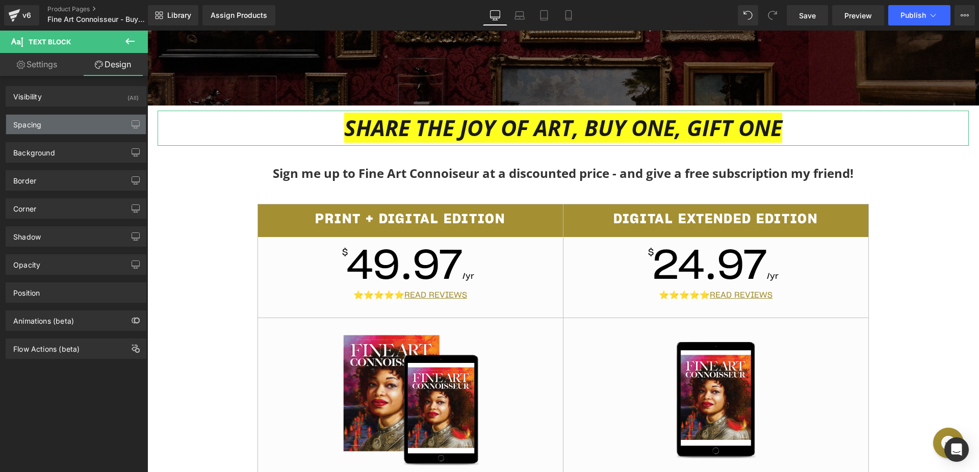
type input "10"
type input "20"
type input "10"
type input "20"
type input "0"
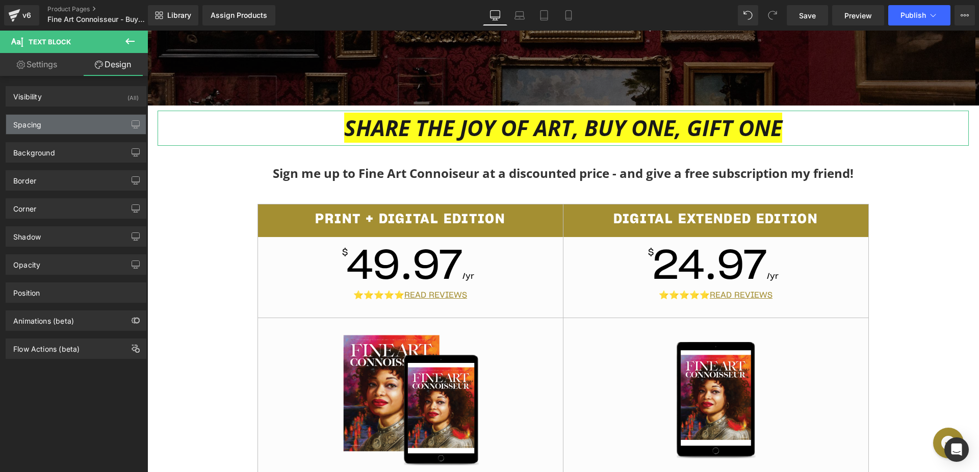
type input "0"
click at [35, 119] on div "Spacing" at bounding box center [27, 122] width 28 height 14
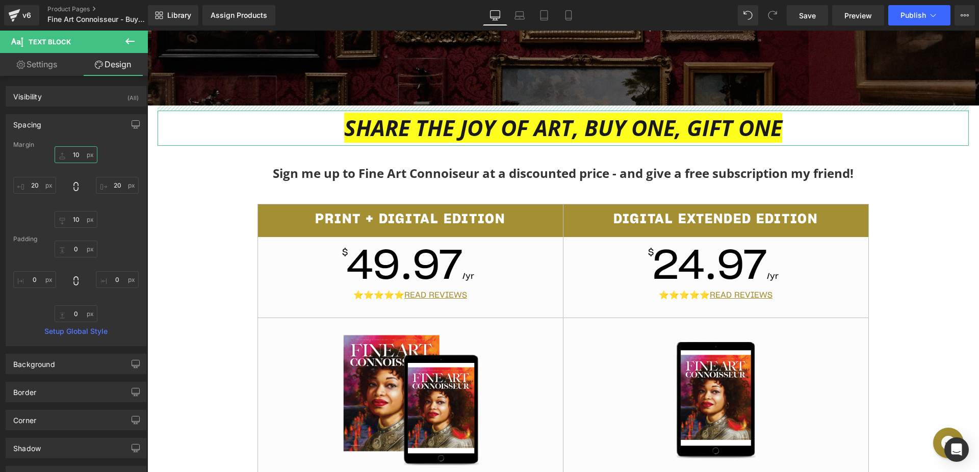
click at [72, 153] on input "10" at bounding box center [76, 154] width 43 height 17
type input "35"
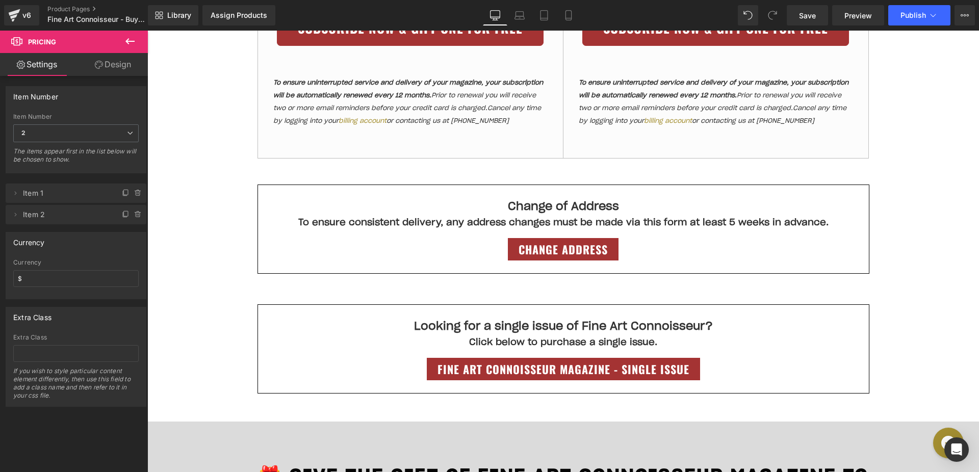
scroll to position [783, 0]
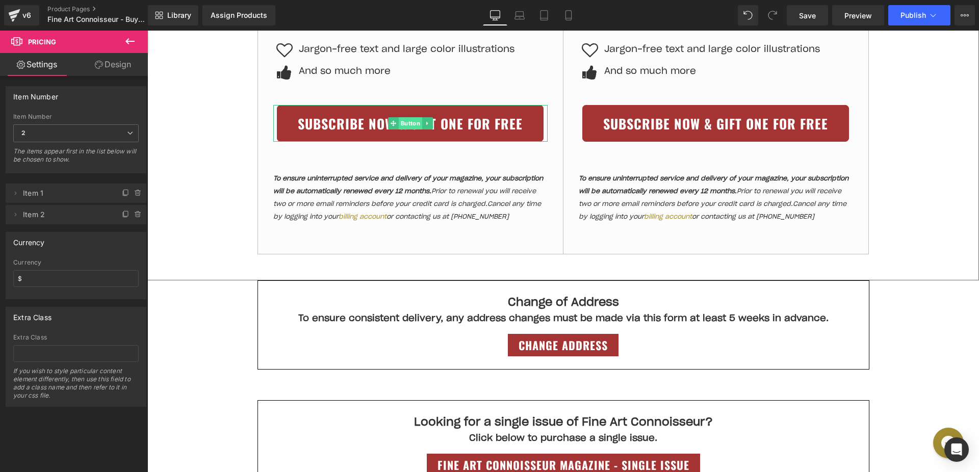
drag, startPoint x: 396, startPoint y: 122, endPoint x: 400, endPoint y: 128, distance: 7.1
click at [398, 122] on span "Button" at bounding box center [409, 123] width 23 height 12
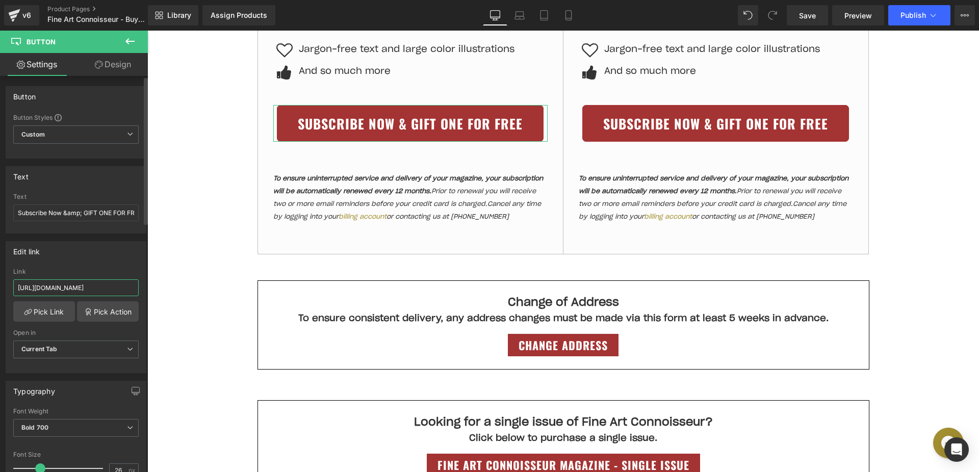
scroll to position [0, 381]
drag, startPoint x: 100, startPoint y: 291, endPoint x: 138, endPoint y: 293, distance: 37.8
click at [138, 293] on div "[URL][DOMAIN_NAME] Link [URL][DOMAIN_NAME] Pick Link Pick Action Current Tab Ne…" at bounding box center [76, 320] width 140 height 104
click at [109, 291] on input "[URL][DOMAIN_NAME]" at bounding box center [75, 287] width 125 height 17
click at [109, 290] on input "[URL][DOMAIN_NAME]" at bounding box center [75, 287] width 125 height 17
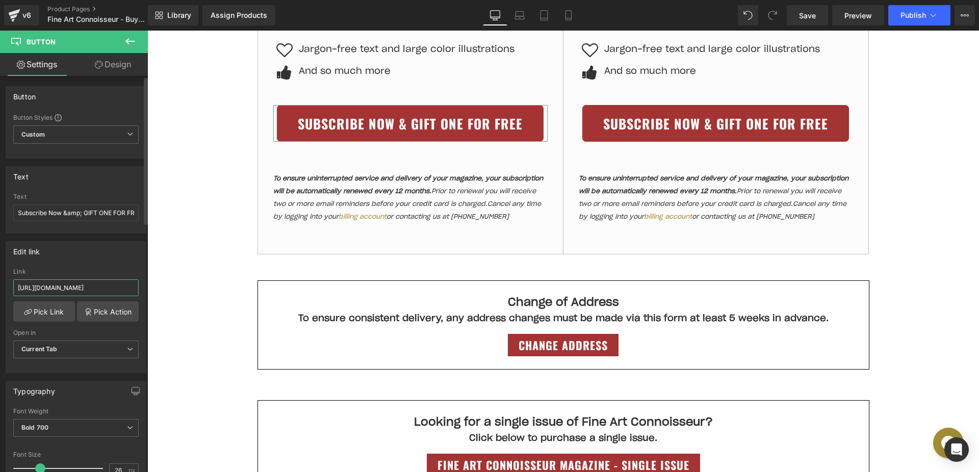
scroll to position [0, 438]
drag, startPoint x: 111, startPoint y: 290, endPoint x: 137, endPoint y: 292, distance: 26.1
click at [137, 292] on div "[URL][DOMAIN_NAME] Link [URL][DOMAIN_NAME] Pick Link Pick Action Current Tab Ne…" at bounding box center [76, 320] width 140 height 104
click at [116, 291] on input "[URL][DOMAIN_NAME]" at bounding box center [75, 287] width 125 height 17
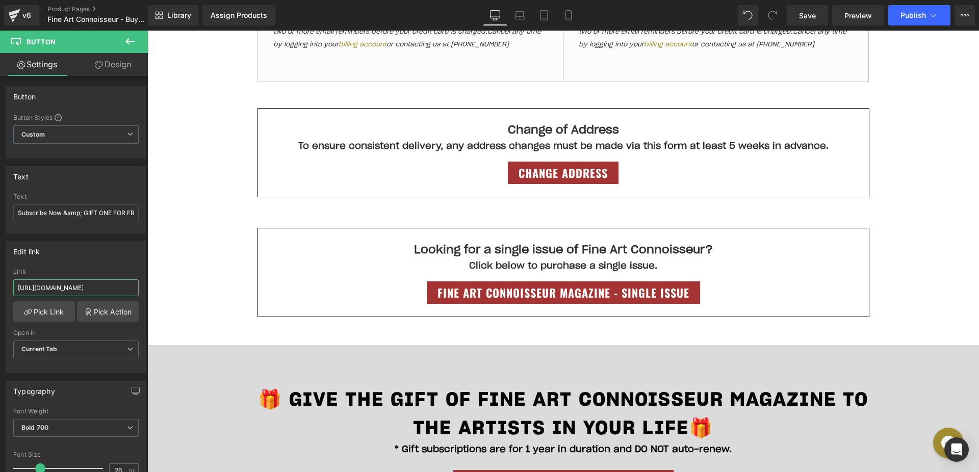
scroll to position [972, 0]
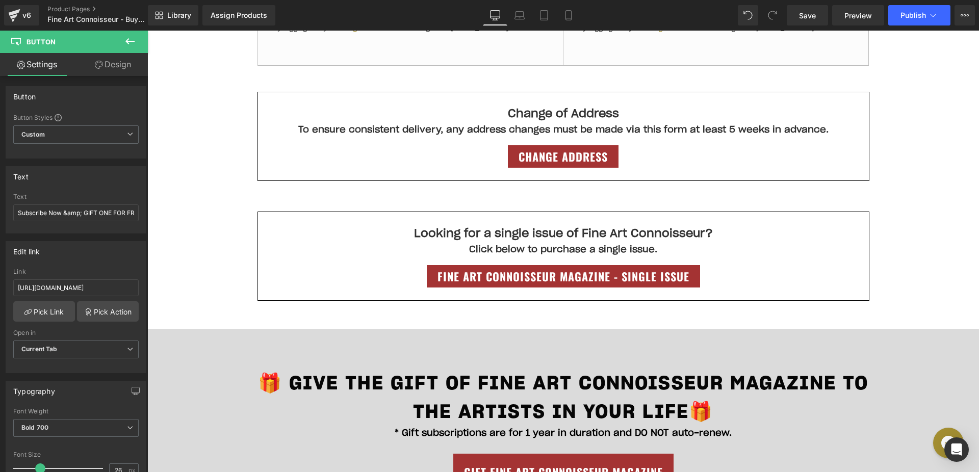
click at [194, 315] on div "Image Video Bg SHARE THE JOY OF ART, BUY ONE, GIFT ONE Text Block Sign me up to…" at bounding box center [562, 265] width 831 height 2413
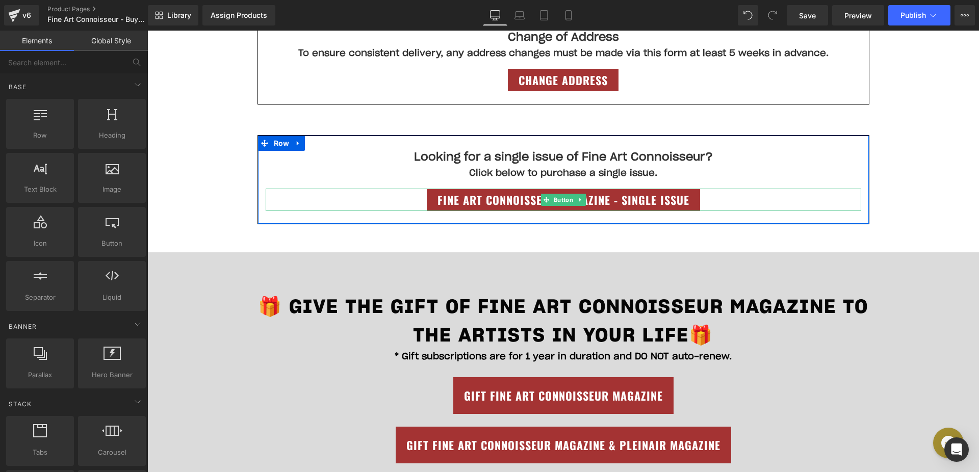
scroll to position [1163, 0]
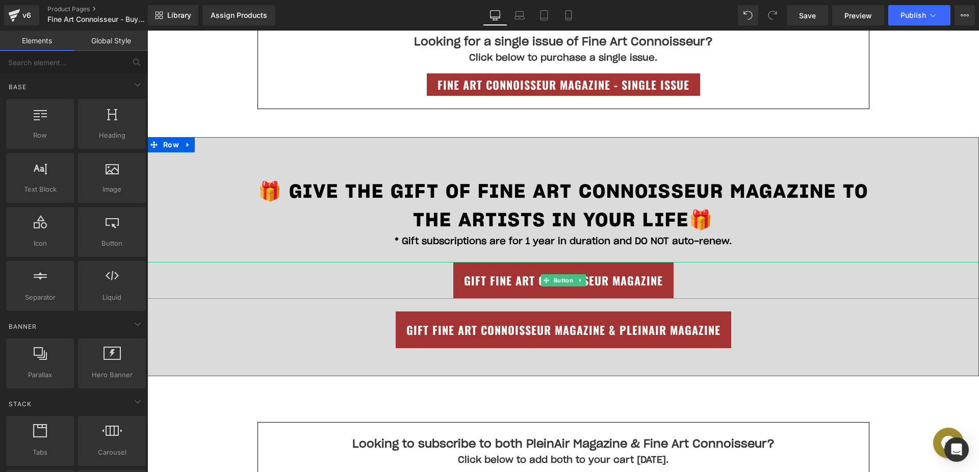
click at [562, 284] on span "Button" at bounding box center [562, 280] width 23 height 12
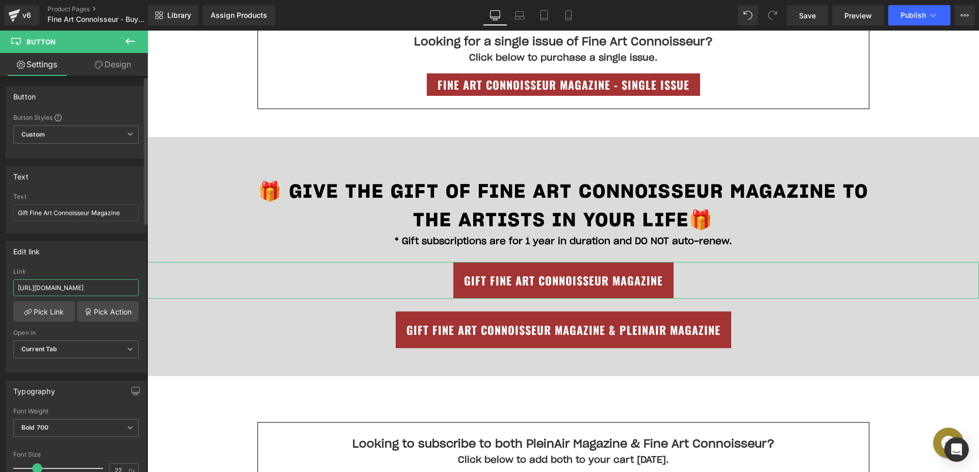
drag, startPoint x: 82, startPoint y: 292, endPoint x: 137, endPoint y: 291, distance: 55.1
click at [137, 291] on div "[URL][DOMAIN_NAME] Link [URL][DOMAIN_NAME] Pick Link Pick Action Current Tab Ne…" at bounding box center [76, 320] width 140 height 104
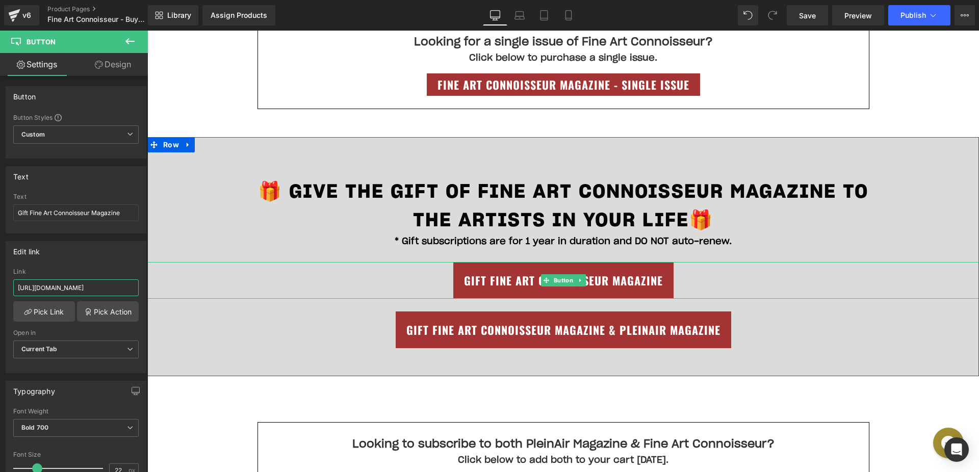
drag, startPoint x: 247, startPoint y: 319, endPoint x: 163, endPoint y: 293, distance: 87.7
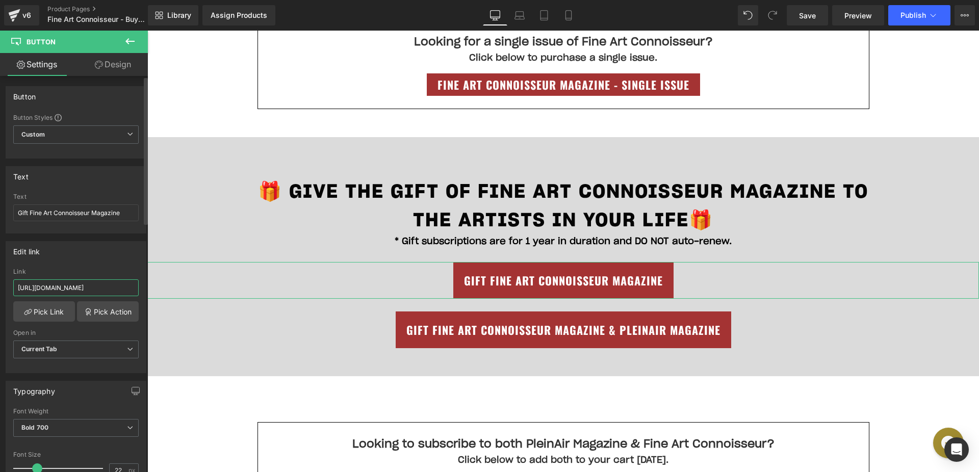
scroll to position [0, 27]
drag, startPoint x: 116, startPoint y: 288, endPoint x: 127, endPoint y: 288, distance: 11.2
click at [127, 288] on input "[URL][DOMAIN_NAME]" at bounding box center [75, 287] width 125 height 17
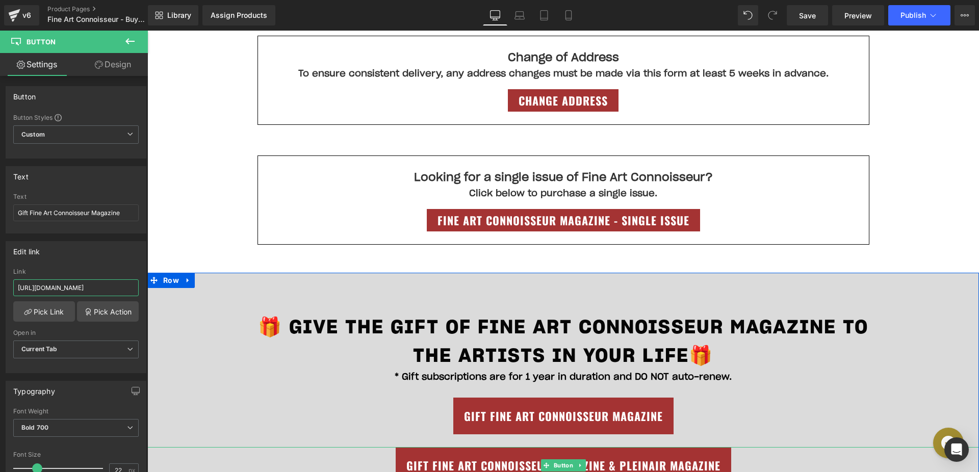
scroll to position [1013, 0]
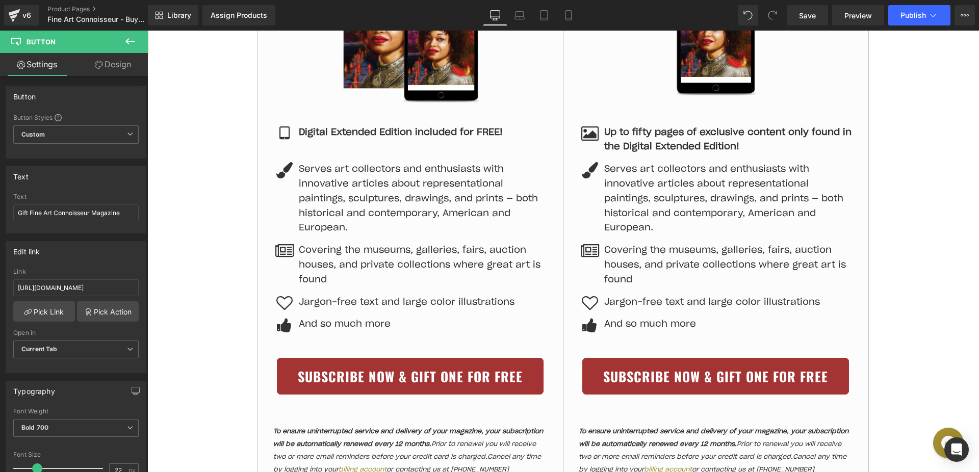
click at [907, 261] on div "Print + Digital Edition $ 49.97 /yr ⭐⭐⭐⭐⭐ READ REVIEWS Image Icon Digital Exten…" at bounding box center [562, 174] width 831 height 666
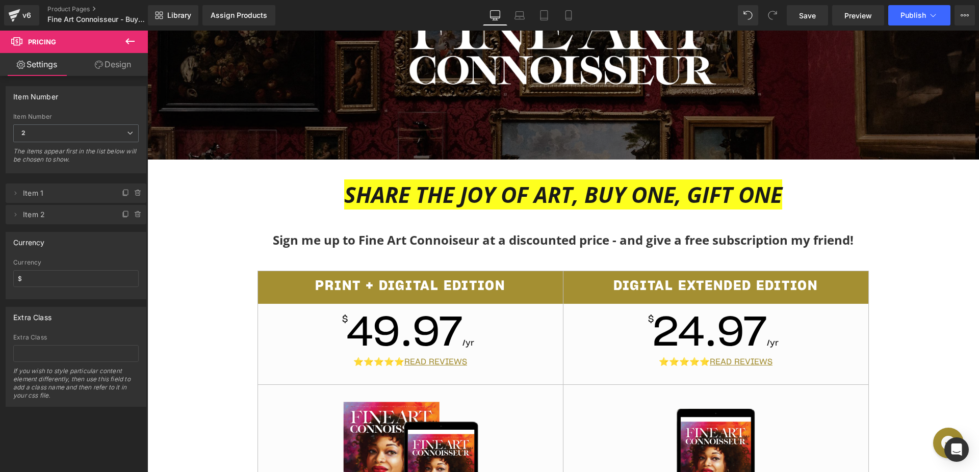
scroll to position [98, 0]
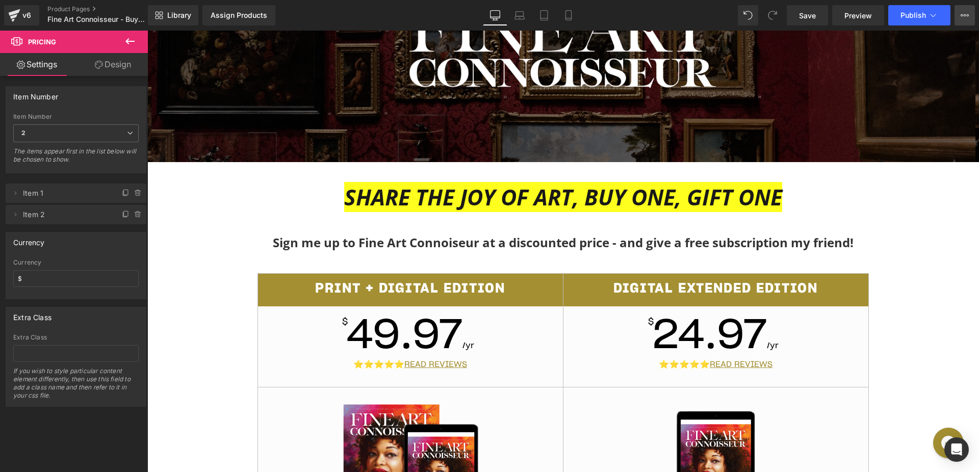
click at [959, 11] on button "View Live Page View with current Template Save Template to Library Schedule Pub…" at bounding box center [964, 15] width 20 height 20
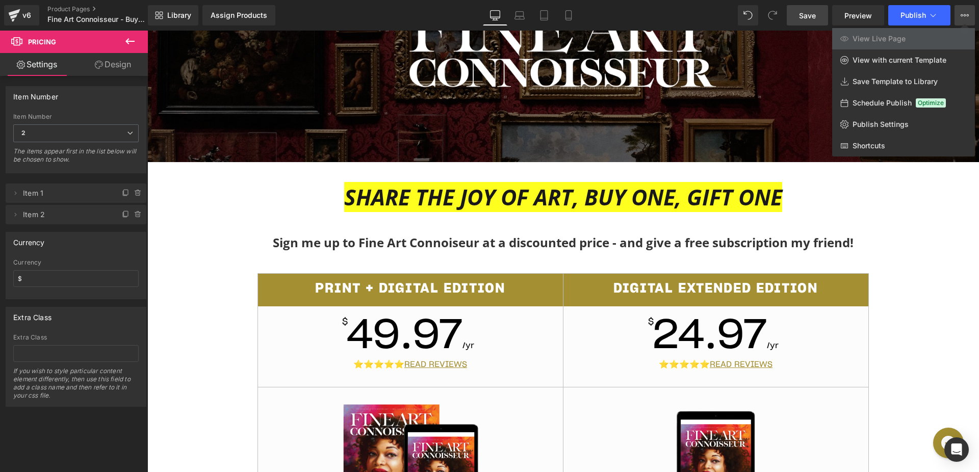
click at [802, 16] on span "Save" at bounding box center [807, 15] width 17 height 11
click at [887, 43] on span "View Live Page" at bounding box center [878, 38] width 53 height 9
click at [908, 17] on span "Publish" at bounding box center [912, 15] width 25 height 8
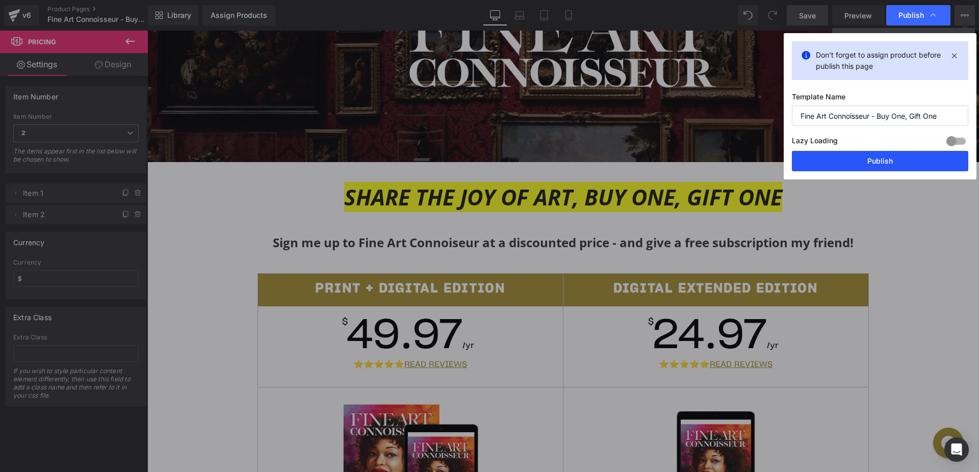
click at [844, 165] on button "Publish" at bounding box center [880, 161] width 176 height 20
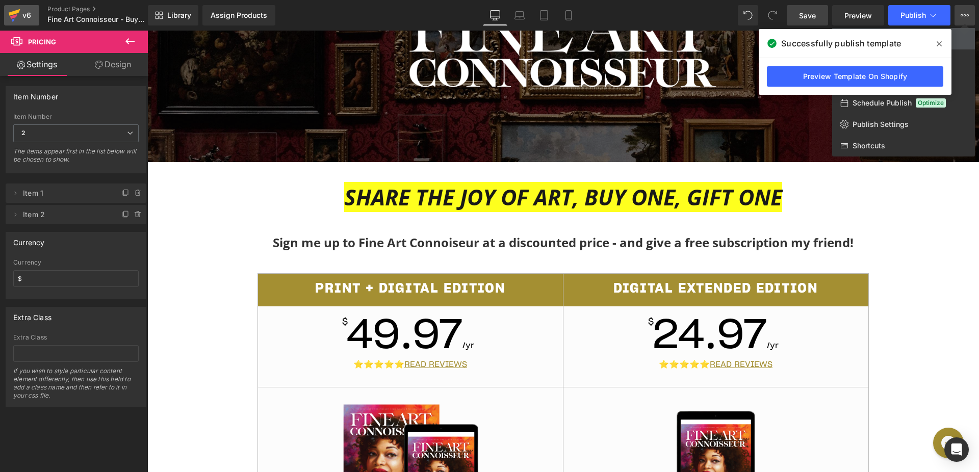
click at [18, 13] on icon at bounding box center [14, 15] width 12 height 25
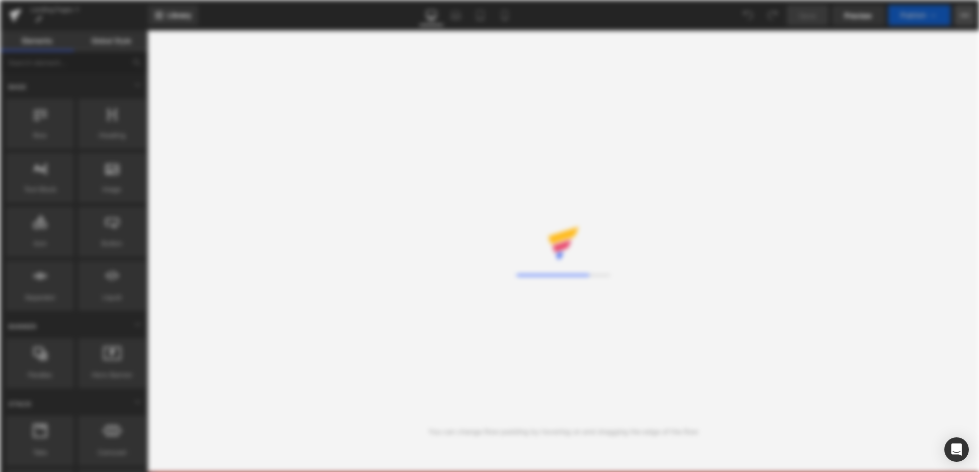
click at [970, 19] on button "Upgrade Plan View Live Page View with current Template Save Template to Library…" at bounding box center [964, 15] width 20 height 20
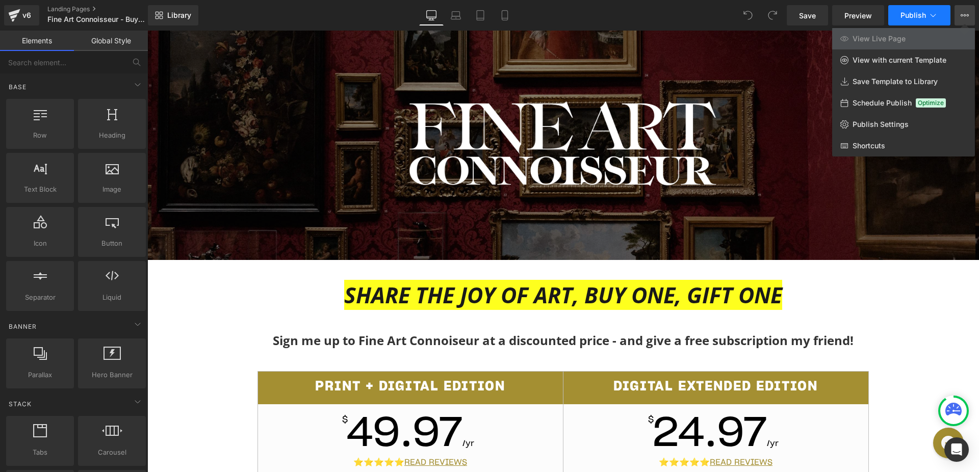
click at [916, 14] on span "Publish" at bounding box center [912, 15] width 25 height 8
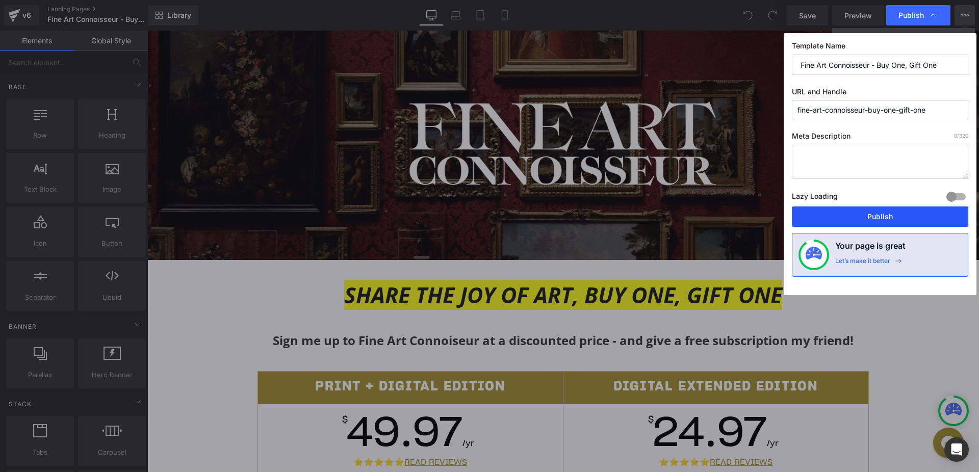
click at [879, 214] on button "Publish" at bounding box center [880, 216] width 176 height 20
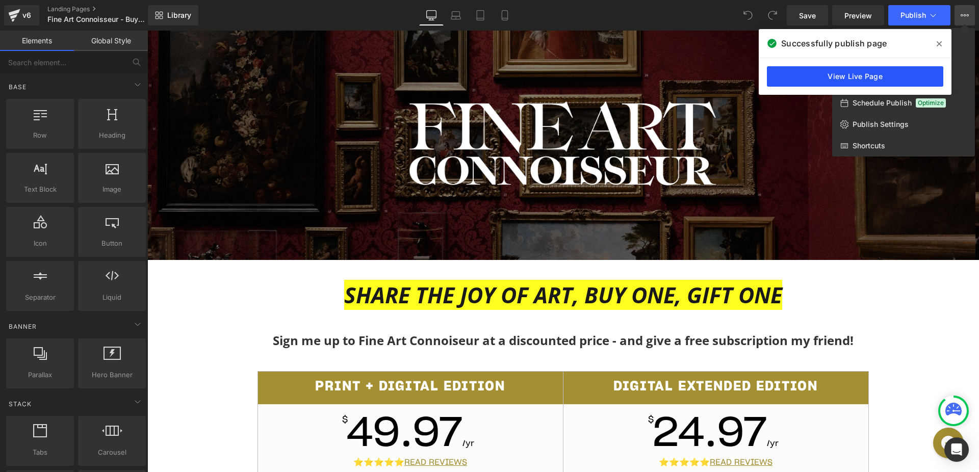
click at [871, 83] on link "View Live Page" at bounding box center [855, 76] width 176 height 20
